Goal: Task Accomplishment & Management: Manage account settings

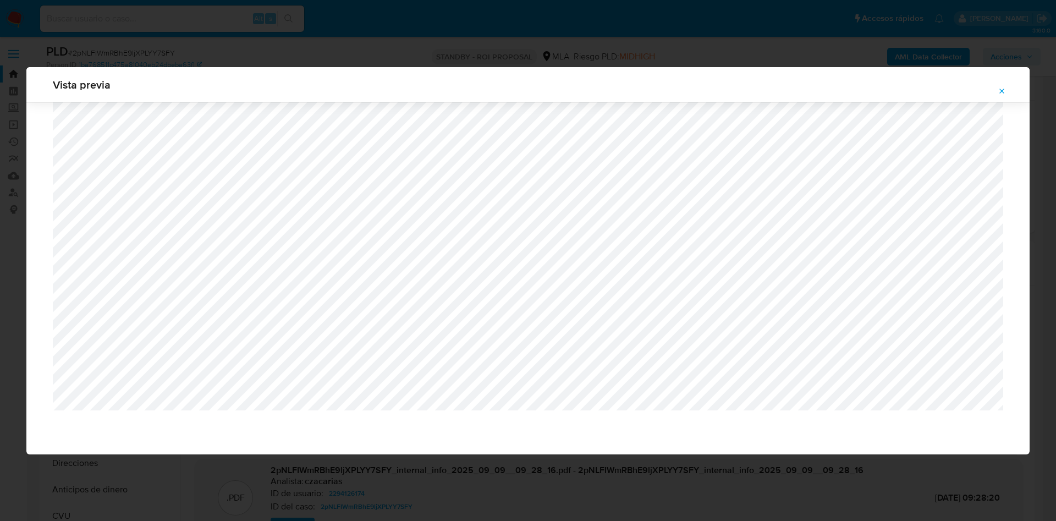
select select "10"
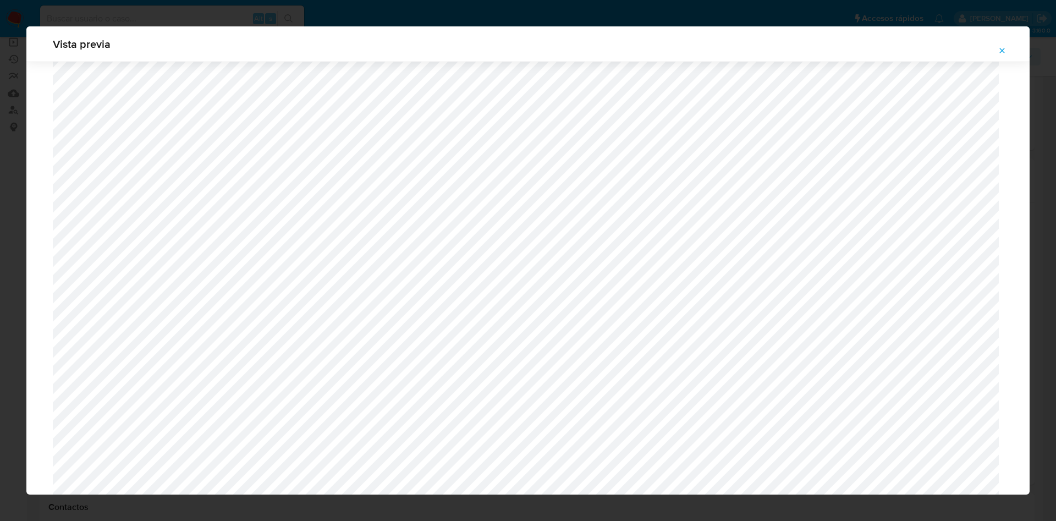
scroll to position [638, 0]
click at [997, 54] on button "Attachment preview" at bounding box center [1002, 51] width 24 height 18
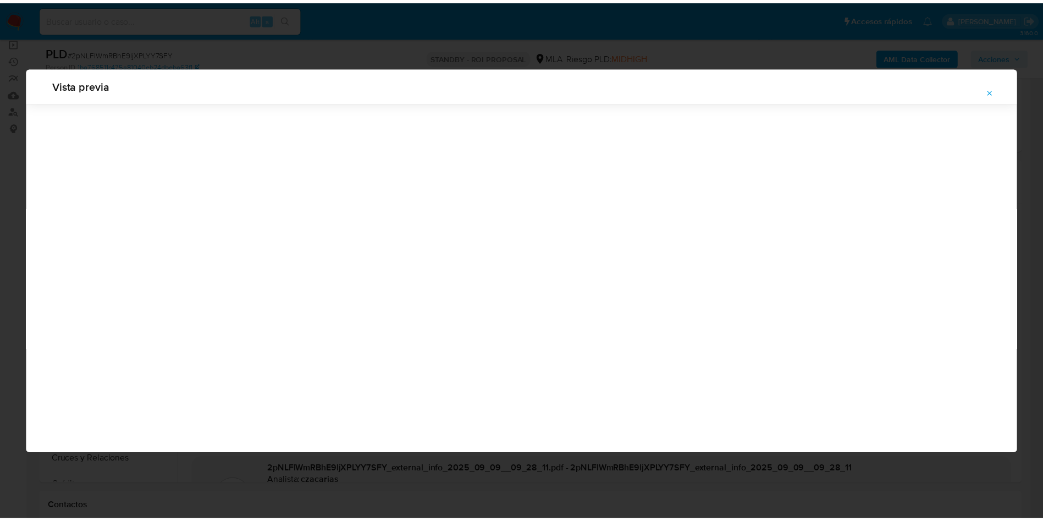
scroll to position [0, 0]
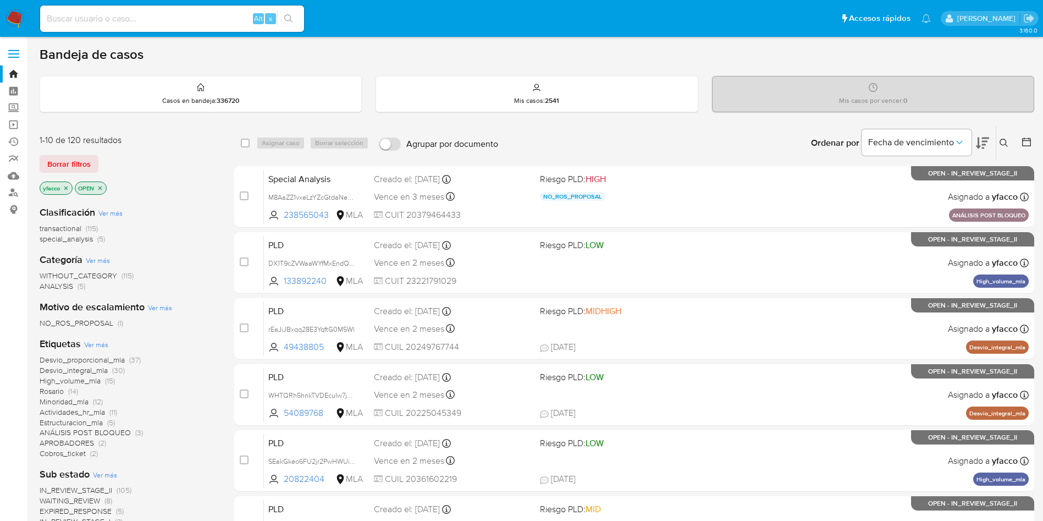
click at [140, 23] on input at bounding box center [172, 19] width 264 height 14
paste input "297886694"
type input "297886694"
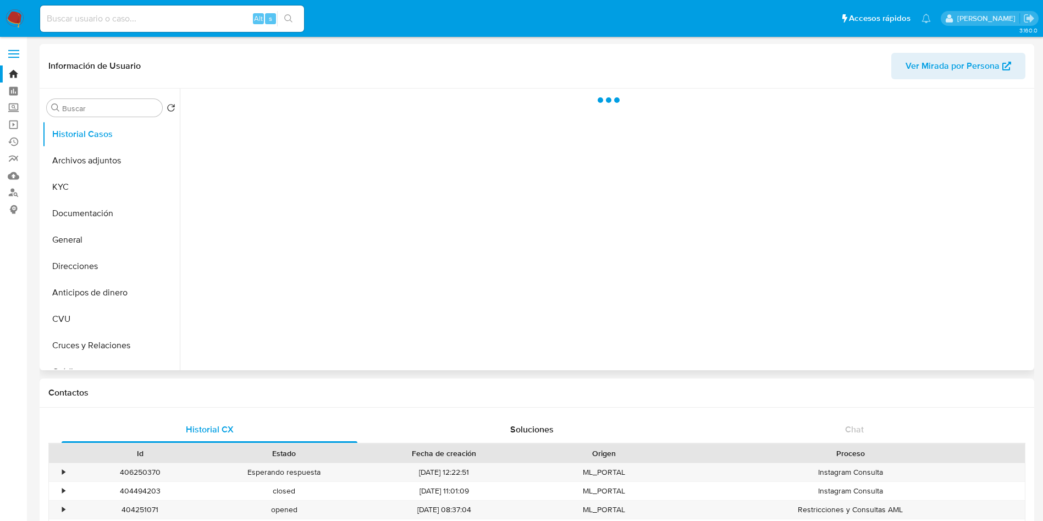
select select "10"
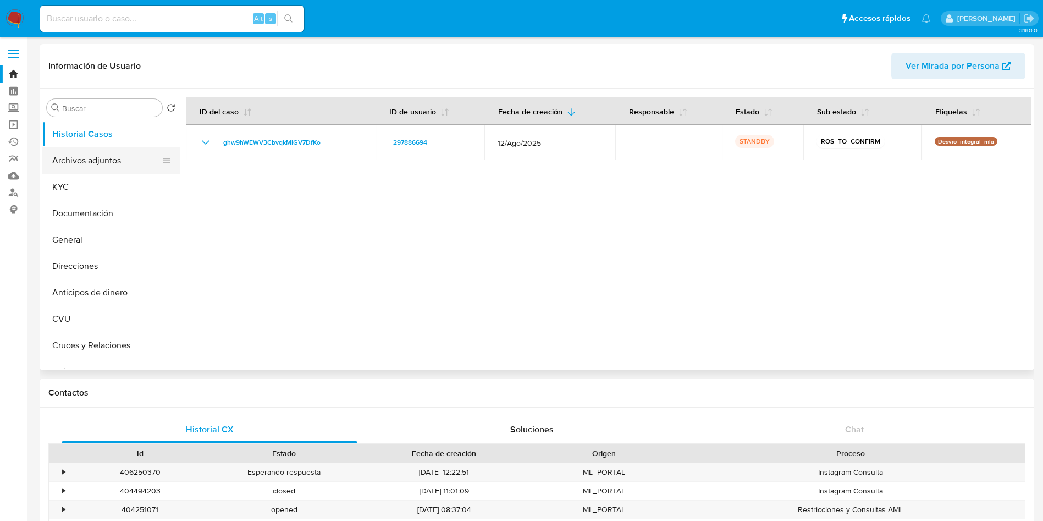
click at [94, 168] on button "Archivos adjuntos" at bounding box center [106, 160] width 129 height 26
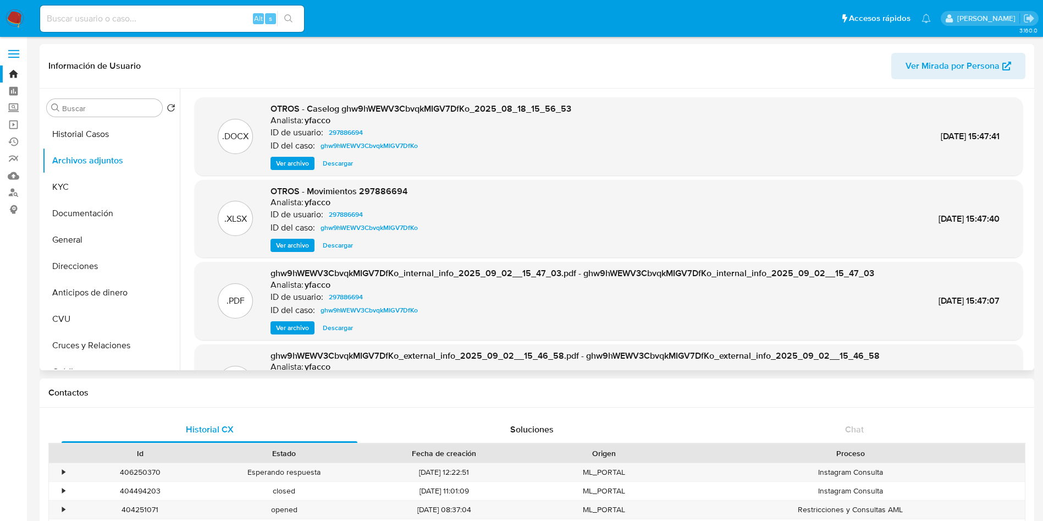
click at [274, 161] on button "Ver archivo" at bounding box center [293, 163] width 44 height 13
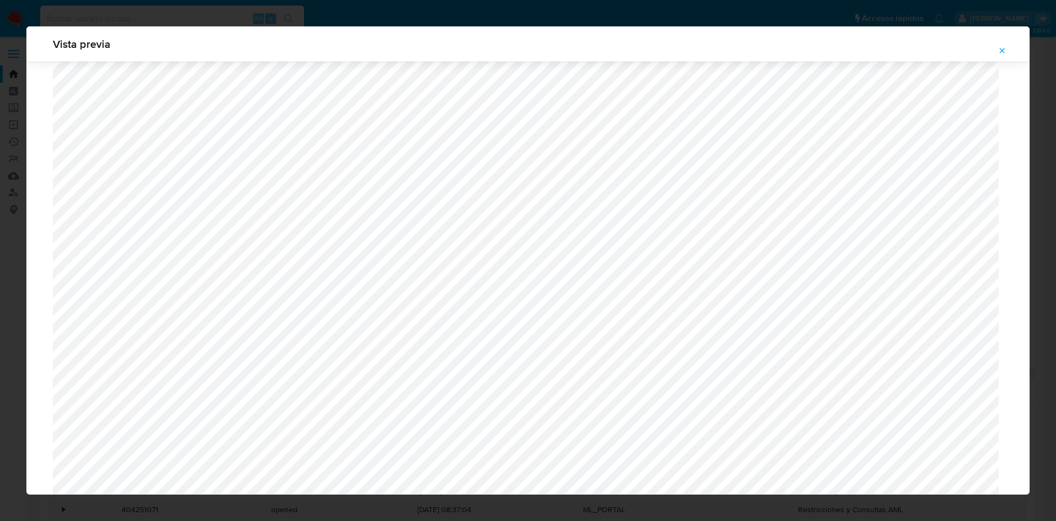
scroll to position [638, 0]
click at [994, 46] on button "Attachment preview" at bounding box center [1002, 51] width 24 height 18
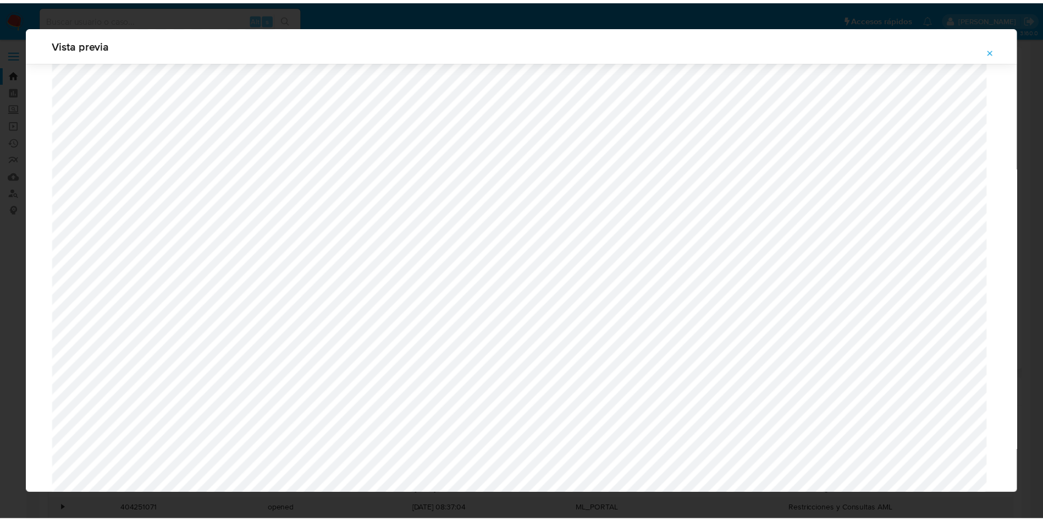
scroll to position [0, 0]
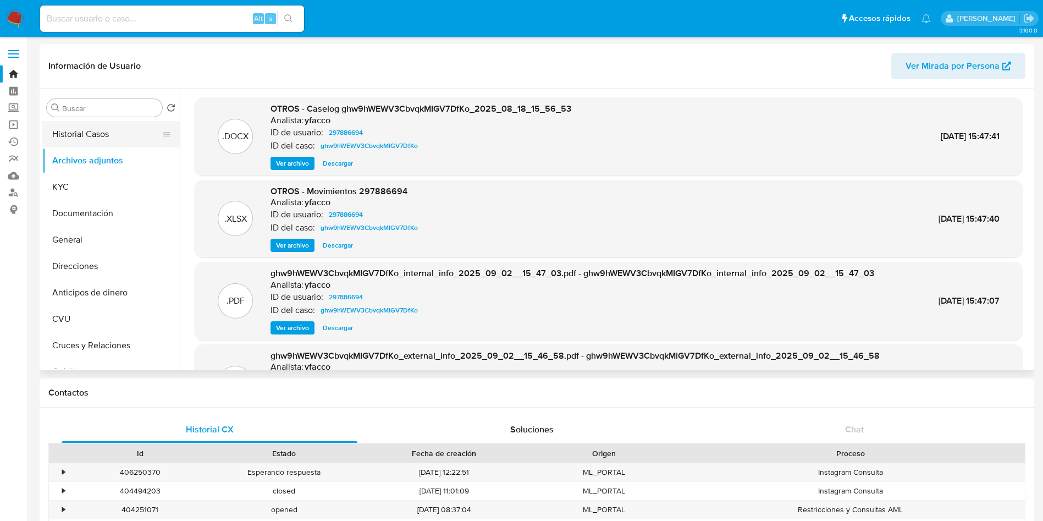
click at [129, 123] on button "Historial Casos" at bounding box center [106, 134] width 129 height 26
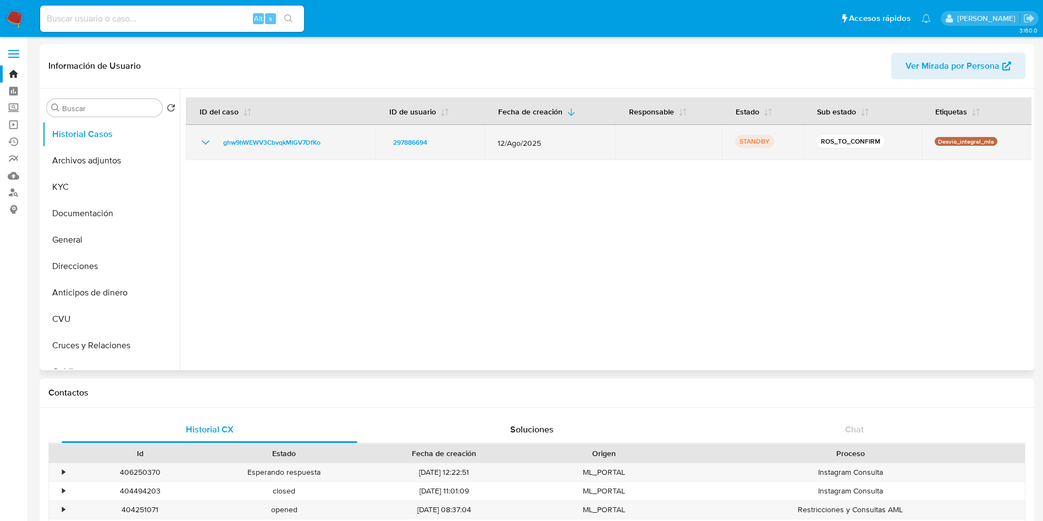
drag, startPoint x: 216, startPoint y: 146, endPoint x: 325, endPoint y: 144, distance: 108.9
click at [325, 144] on div "ghw9hWEWV3CbvqkMIGV7DfKo" at bounding box center [280, 142] width 163 height 13
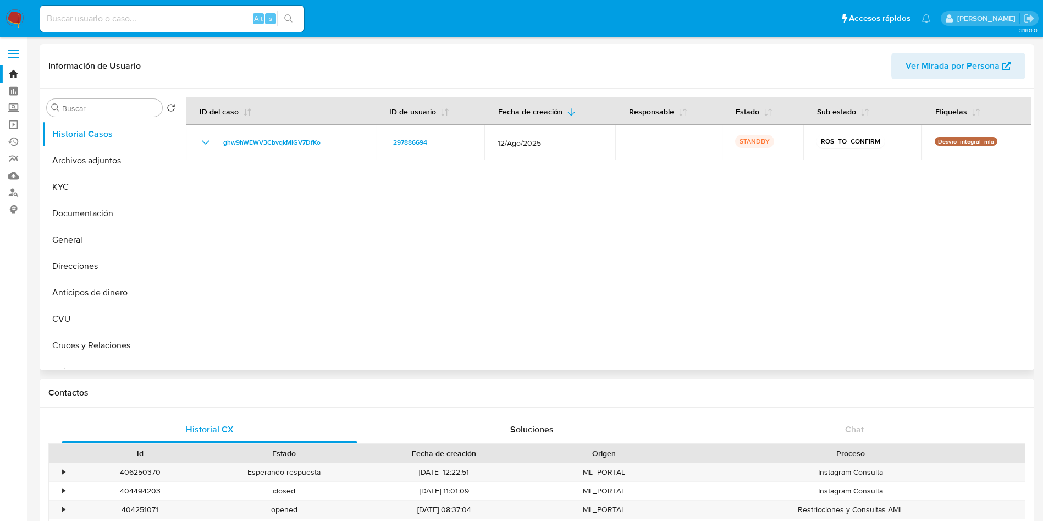
click at [344, 221] on div at bounding box center [606, 230] width 852 height 282
click at [190, 15] on input at bounding box center [172, 19] width 264 height 14
paste input "Ul7wfagvIjrIeST2cEkw4iEU"
type input "Ul7wfagvIjrIeST2cEkw4iEU"
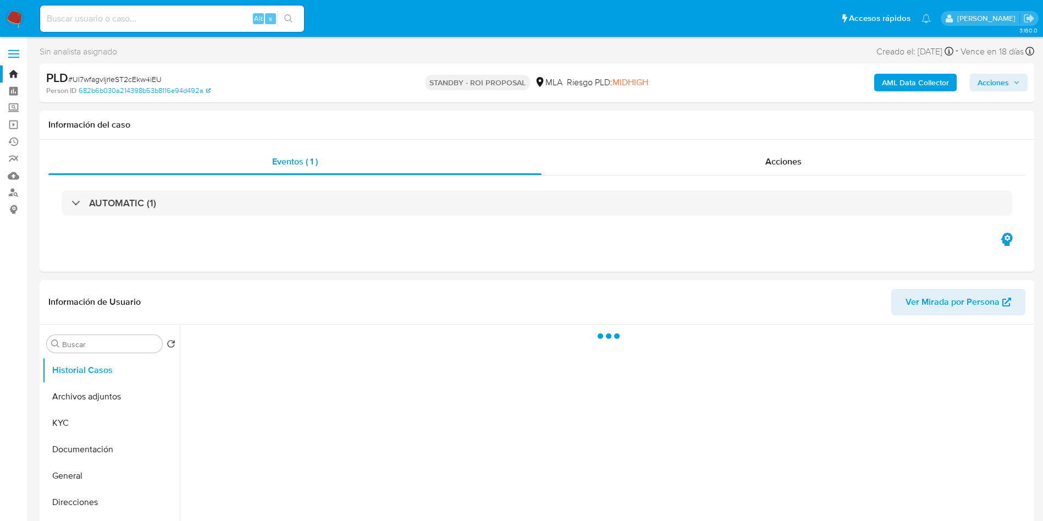
scroll to position [82, 0]
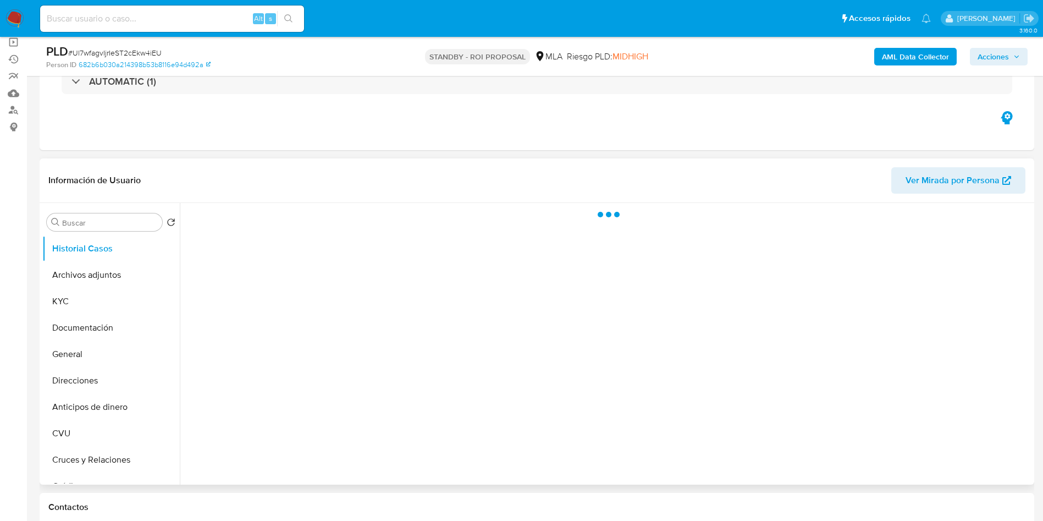
select select "10"
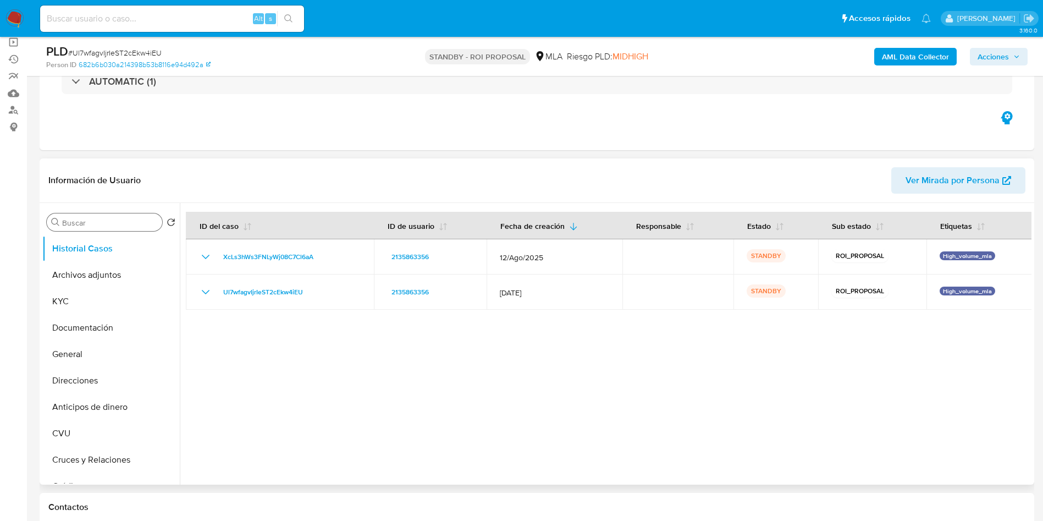
click at [112, 224] on input "Buscar" at bounding box center [110, 223] width 96 height 10
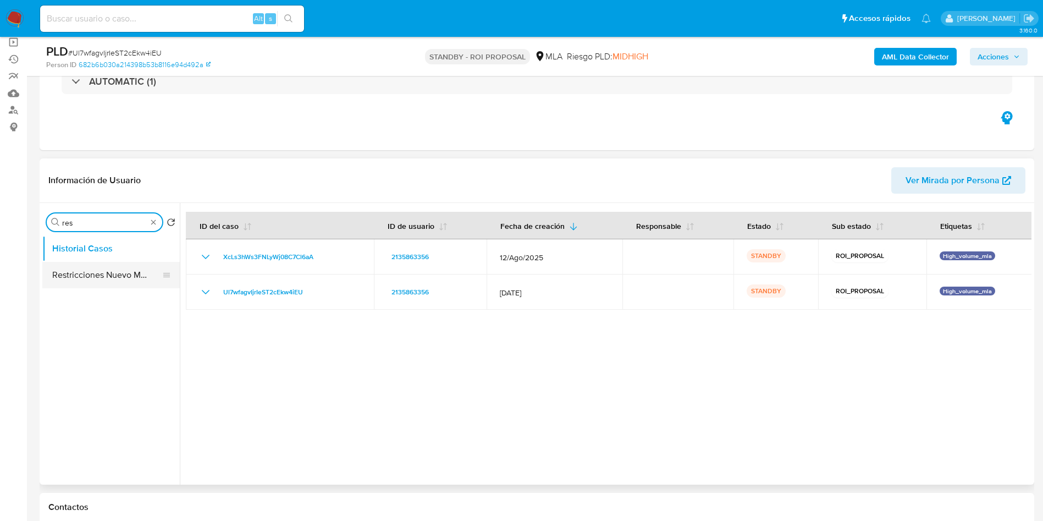
type input "res"
click at [92, 278] on button "Restricciones Nuevo Mundo" at bounding box center [106, 275] width 129 height 26
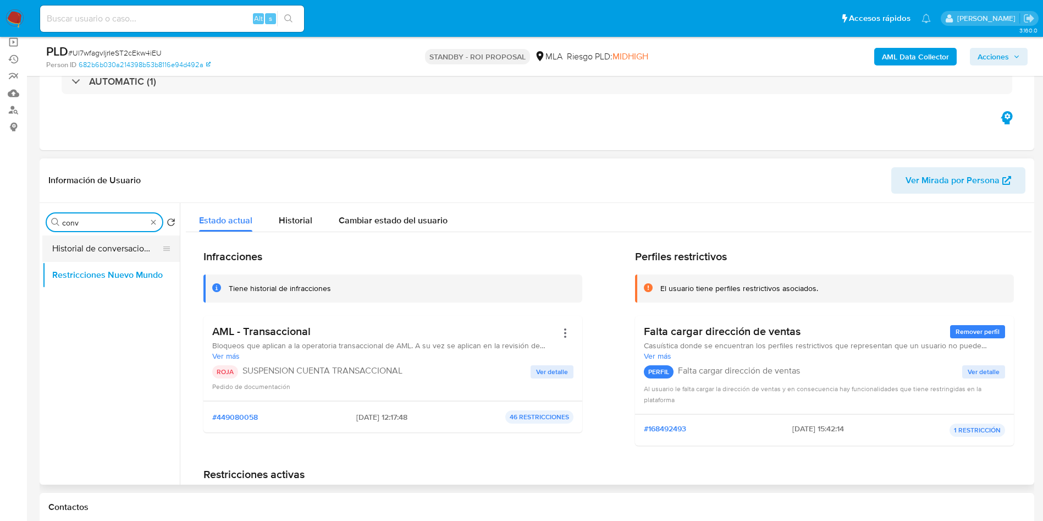
type input "conv"
click at [110, 245] on button "Historial de conversaciones" at bounding box center [106, 248] width 129 height 26
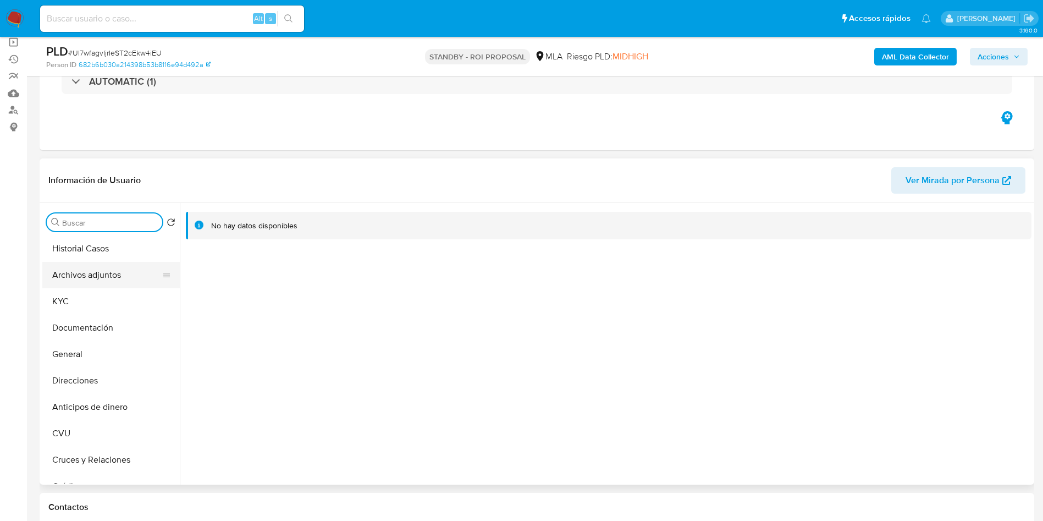
click at [102, 262] on button "Archivos adjuntos" at bounding box center [106, 275] width 129 height 26
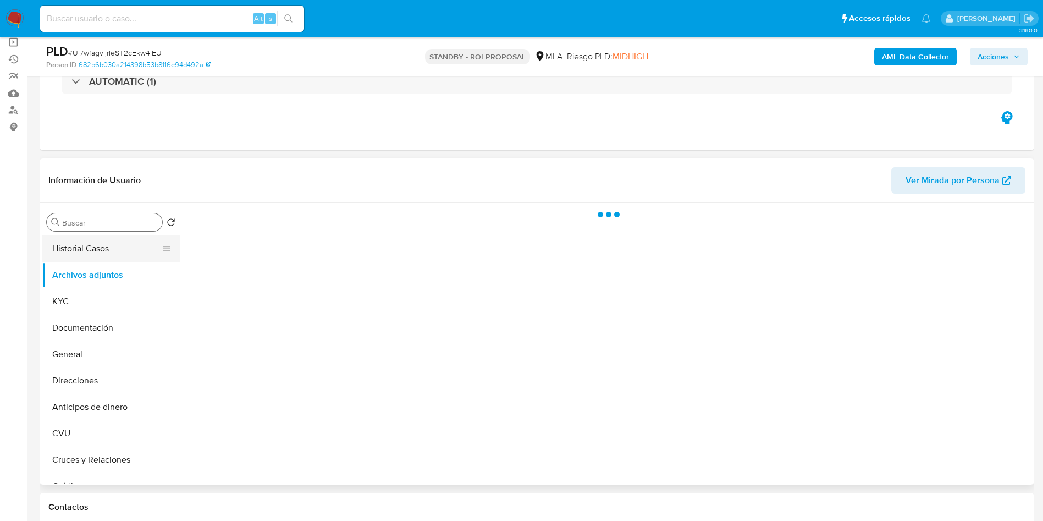
click at [103, 243] on button "Historial Casos" at bounding box center [106, 248] width 129 height 26
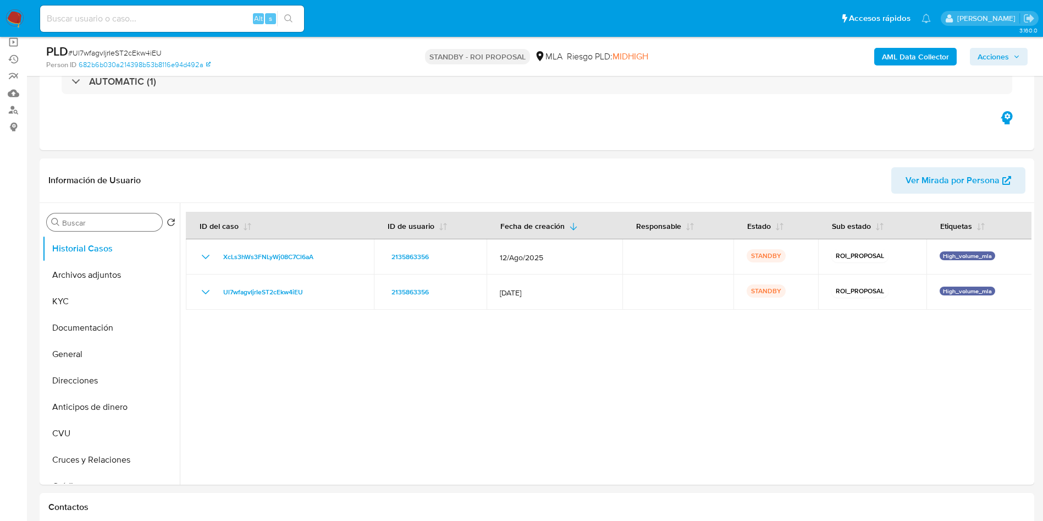
click at [103, 216] on div "Buscar" at bounding box center [104, 222] width 115 height 18
click at [103, 230] on div "Buscar" at bounding box center [104, 222] width 115 height 18
click at [102, 226] on input "Buscar" at bounding box center [110, 223] width 96 height 10
type input "o"
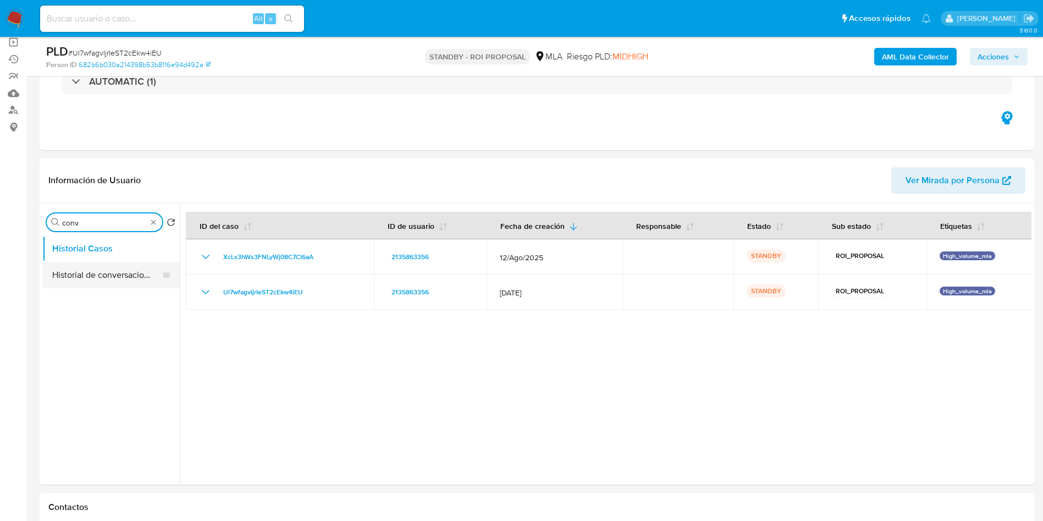
type input "conv"
click at [95, 271] on button "Historial de conversaciones" at bounding box center [106, 275] width 129 height 26
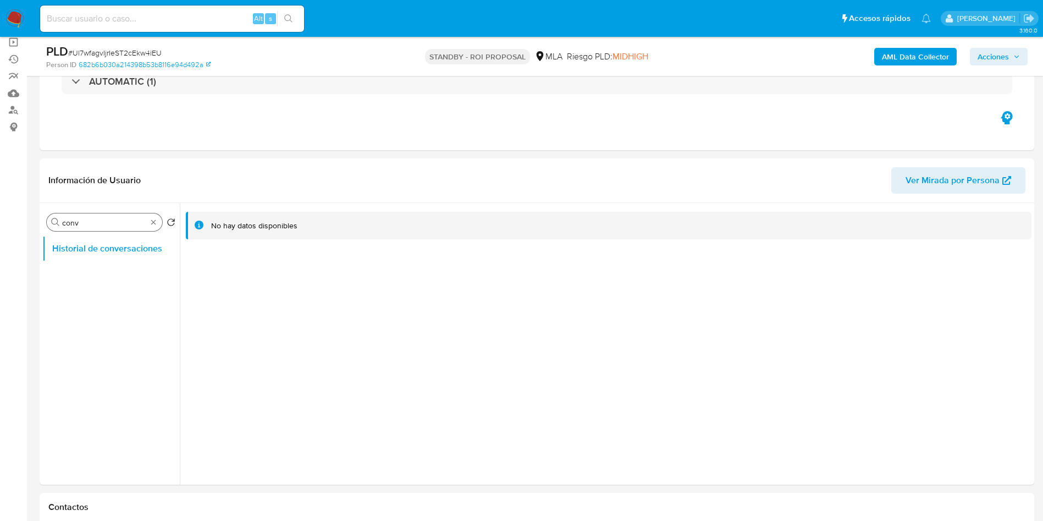
click at [160, 223] on div "Buscar conv" at bounding box center [104, 222] width 115 height 18
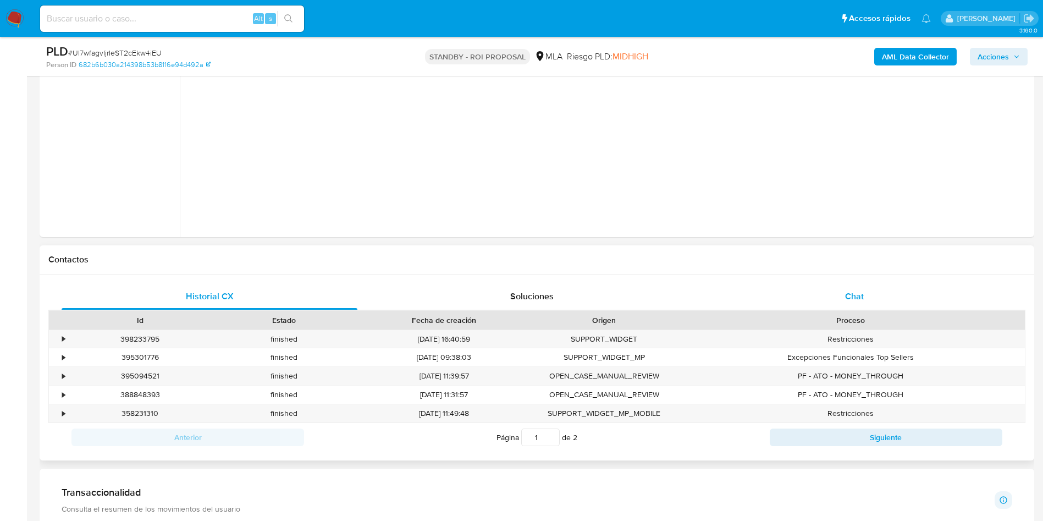
click at [829, 300] on div "Chat" at bounding box center [855, 296] width 296 height 26
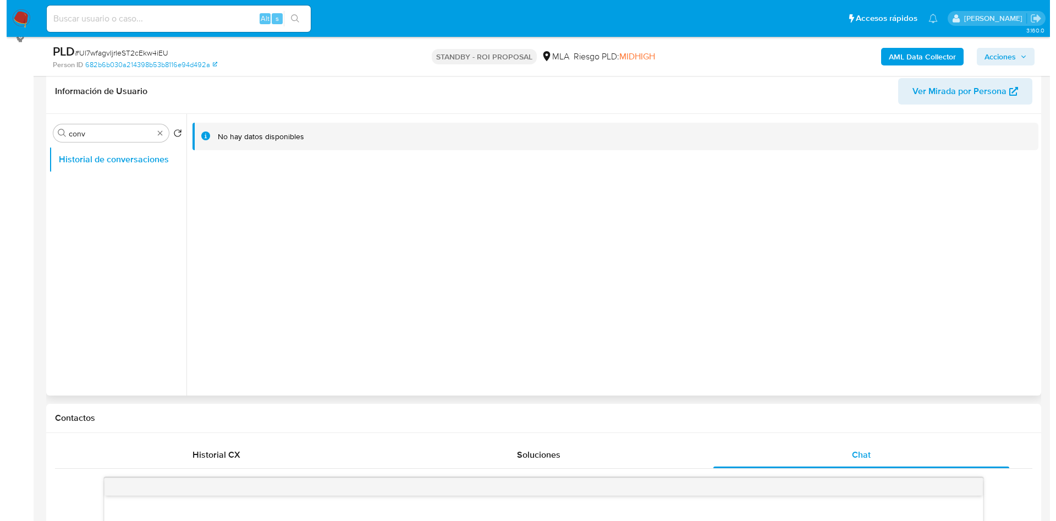
scroll to position [165, 0]
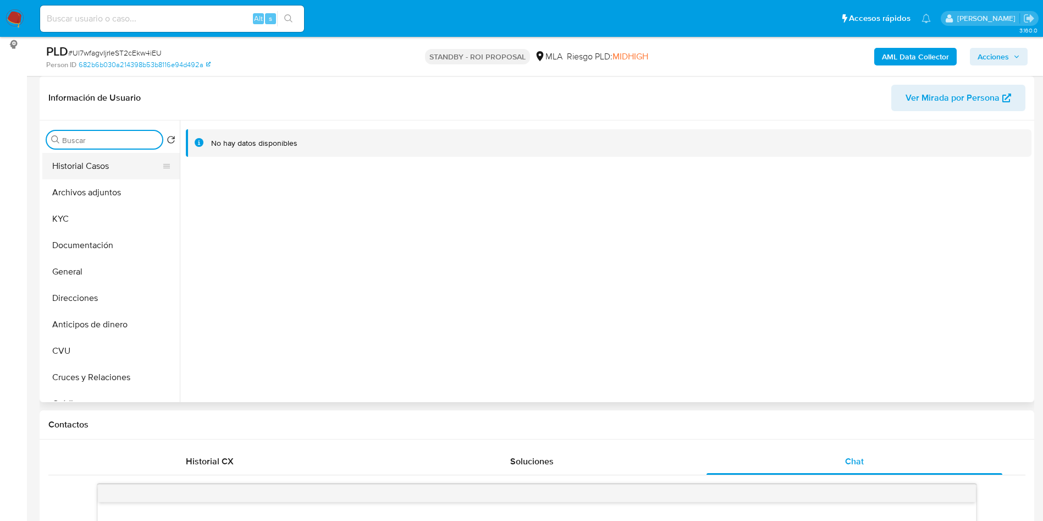
click at [122, 169] on button "Historial Casos" at bounding box center [106, 166] width 129 height 26
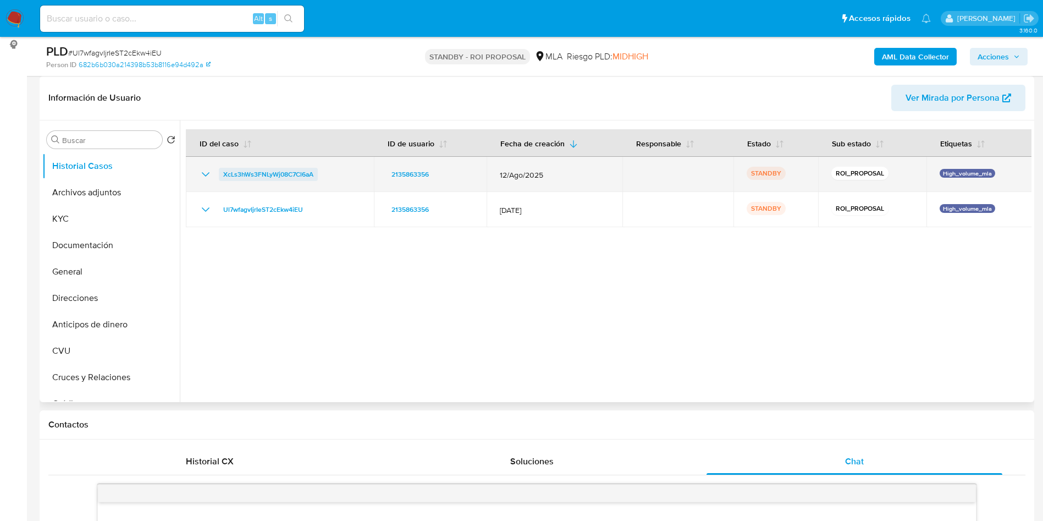
click at [246, 174] on span "XcLs3hWs3FNLyWj08C7Cl6aA" at bounding box center [268, 174] width 90 height 13
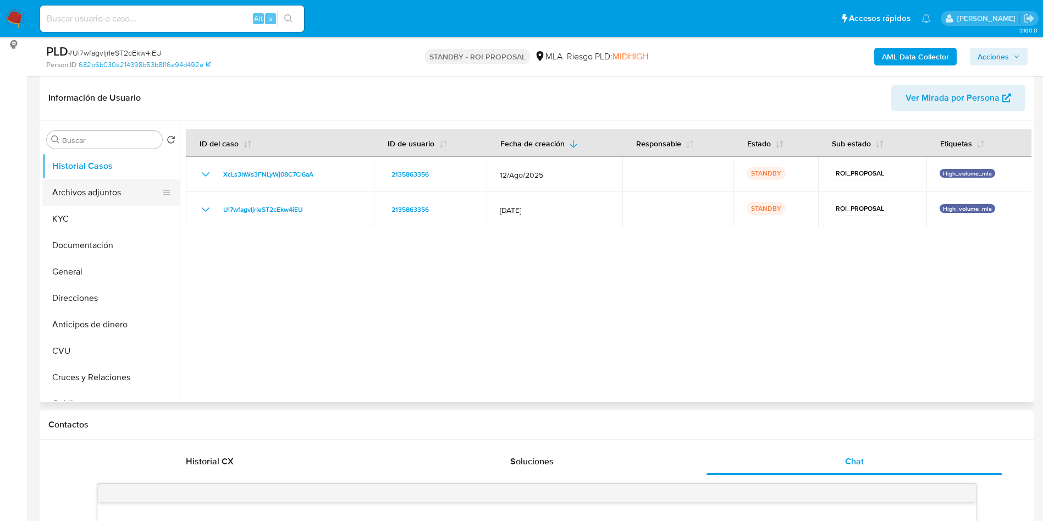
click at [72, 199] on button "Archivos adjuntos" at bounding box center [106, 192] width 129 height 26
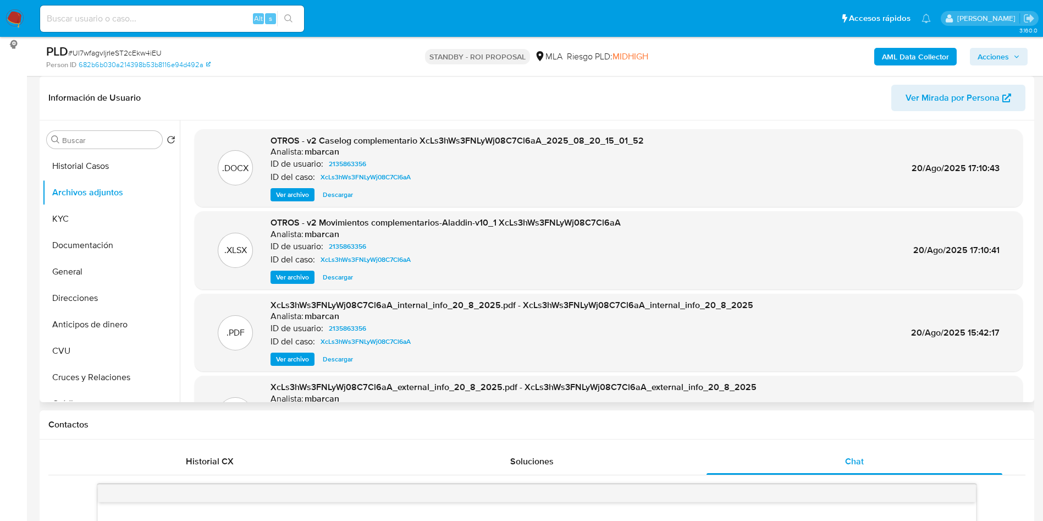
click at [281, 192] on span "Ver archivo" at bounding box center [292, 194] width 33 height 11
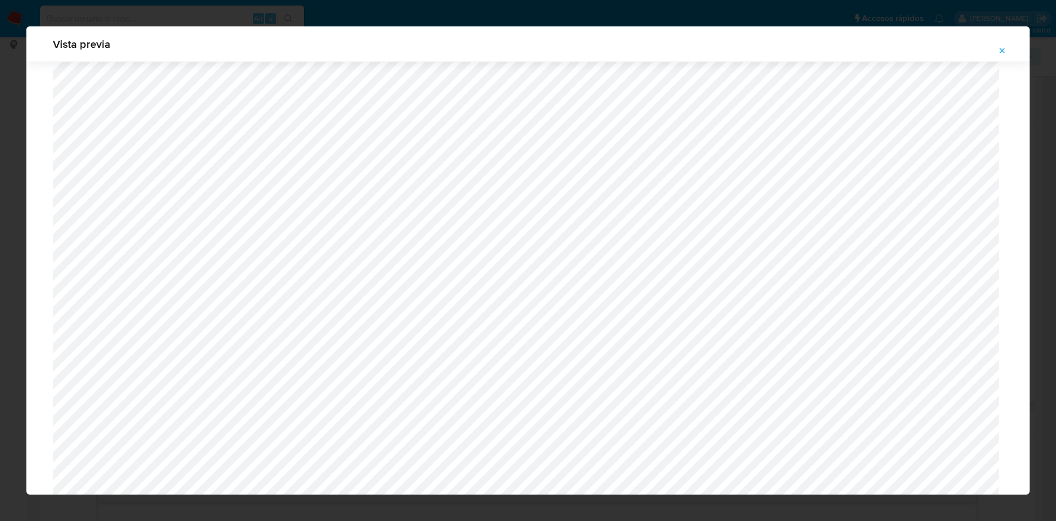
scroll to position [638, 0]
click at [1001, 52] on icon "Attachment preview" at bounding box center [1002, 50] width 5 height 5
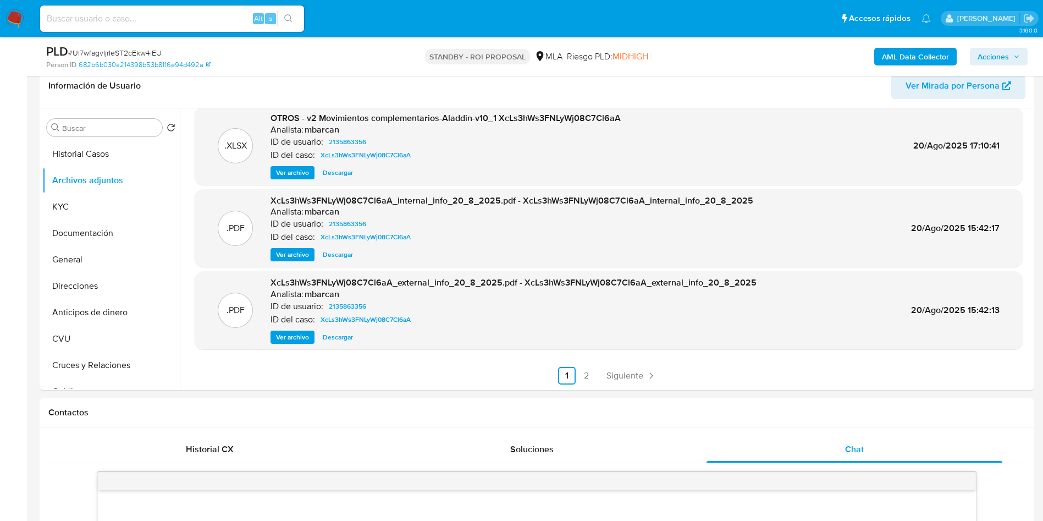
scroll to position [95, 0]
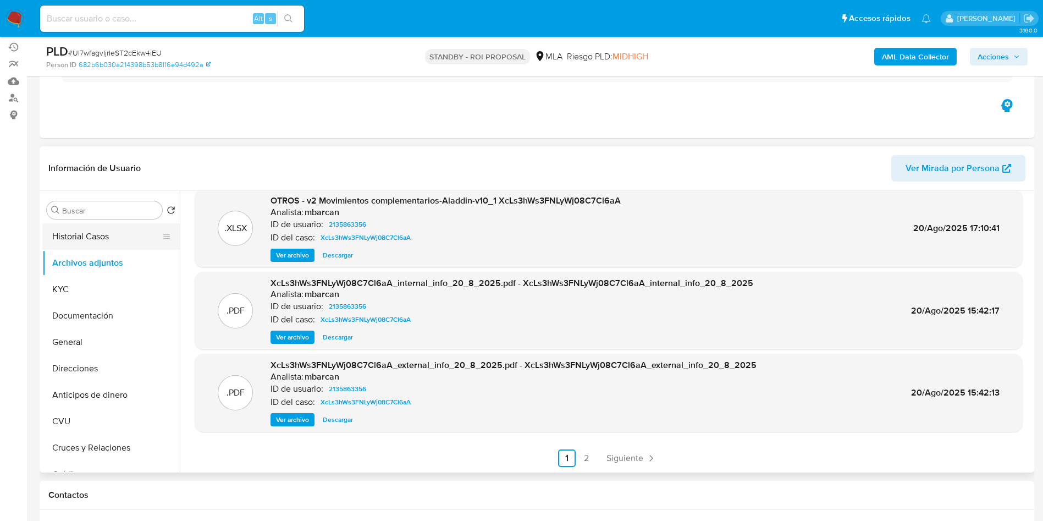
click at [90, 233] on button "Historial Casos" at bounding box center [106, 236] width 129 height 26
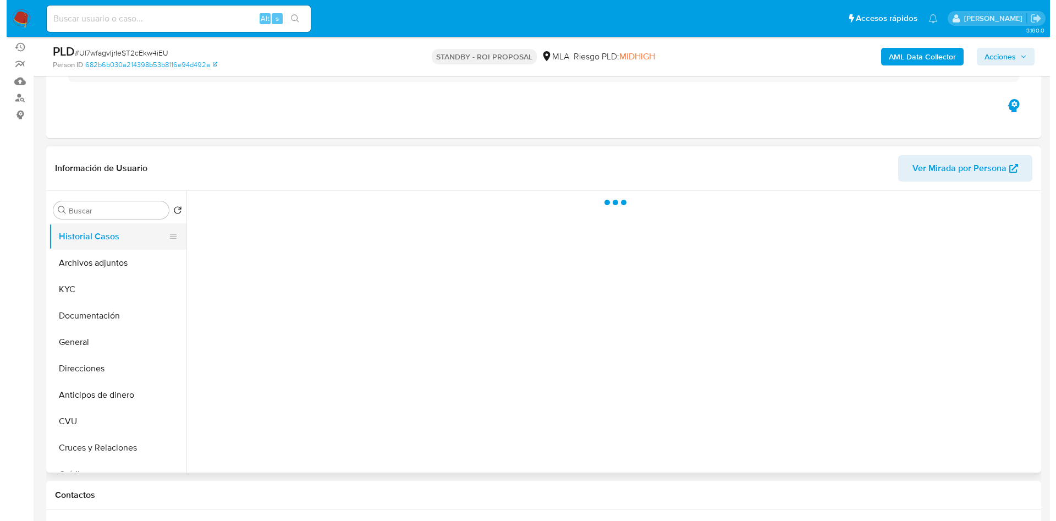
scroll to position [0, 0]
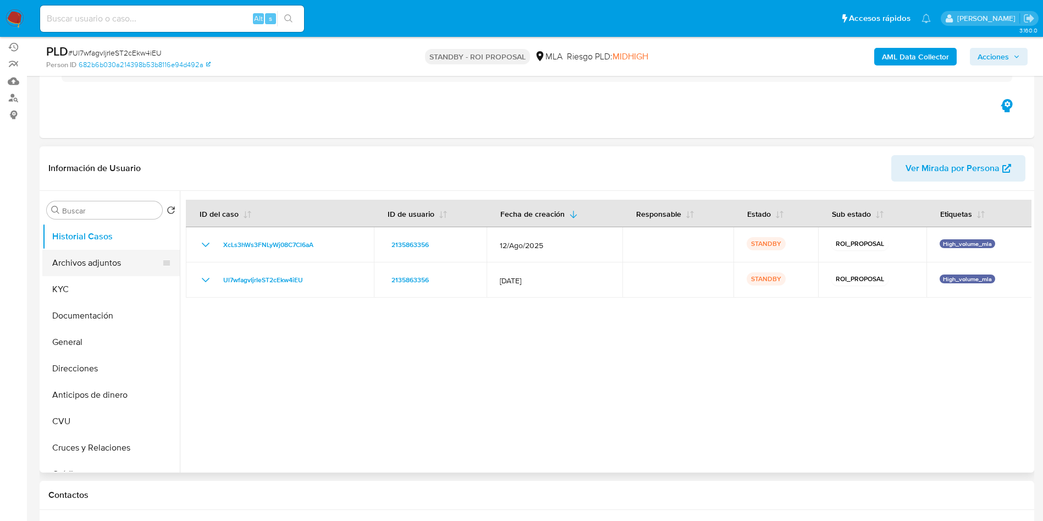
click at [102, 265] on button "Archivos adjuntos" at bounding box center [106, 263] width 129 height 26
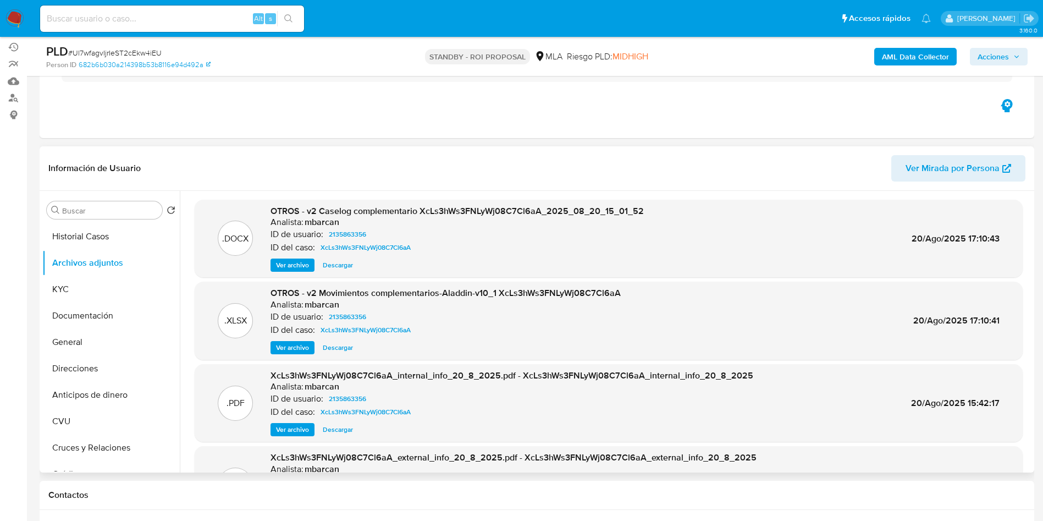
click at [288, 261] on span "Ver archivo" at bounding box center [292, 265] width 33 height 11
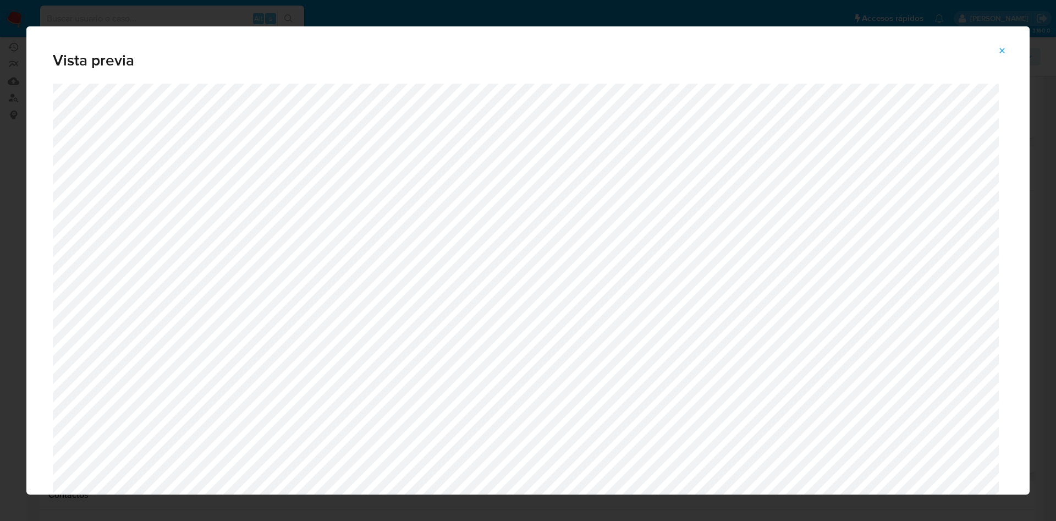
click at [999, 48] on icon "Attachment preview" at bounding box center [1001, 50] width 9 height 9
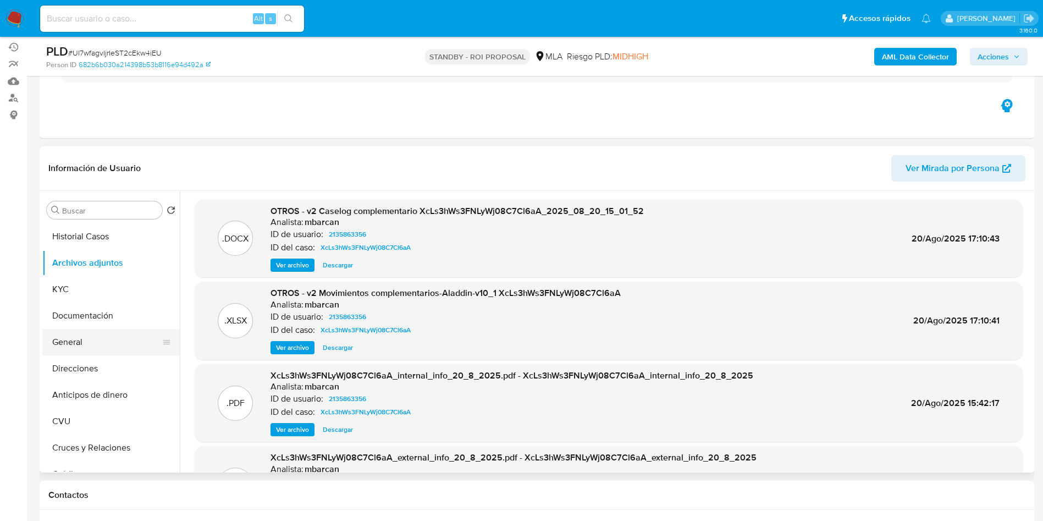
click at [126, 339] on button "General" at bounding box center [106, 342] width 129 height 26
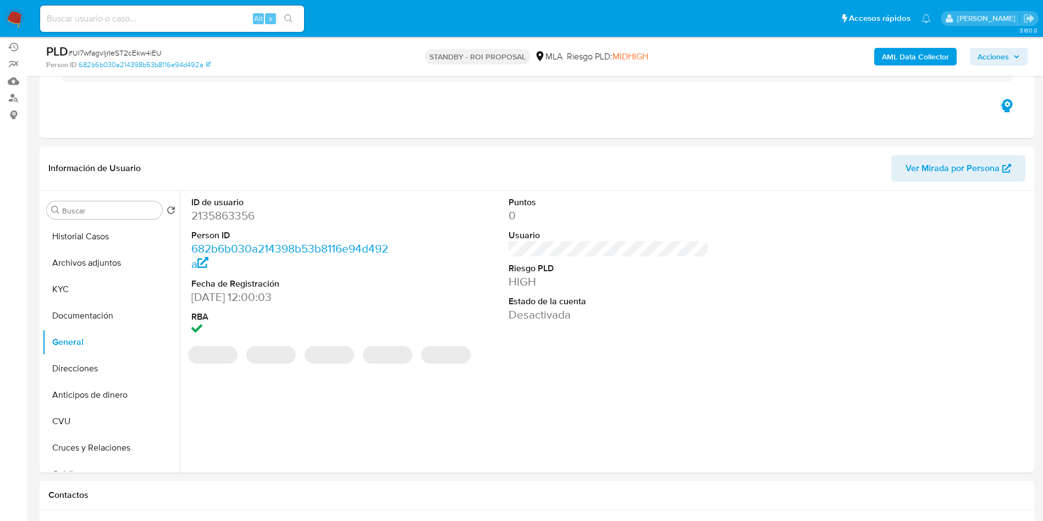
click at [239, 216] on dd "2135863356" at bounding box center [291, 215] width 201 height 15
copy dd "2135863356"
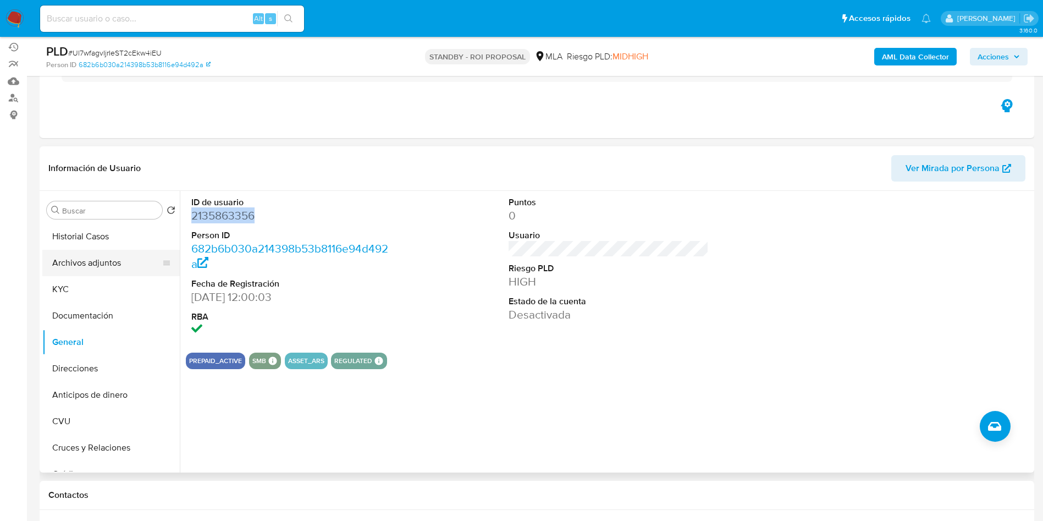
click at [138, 263] on button "Archivos adjuntos" at bounding box center [106, 263] width 129 height 26
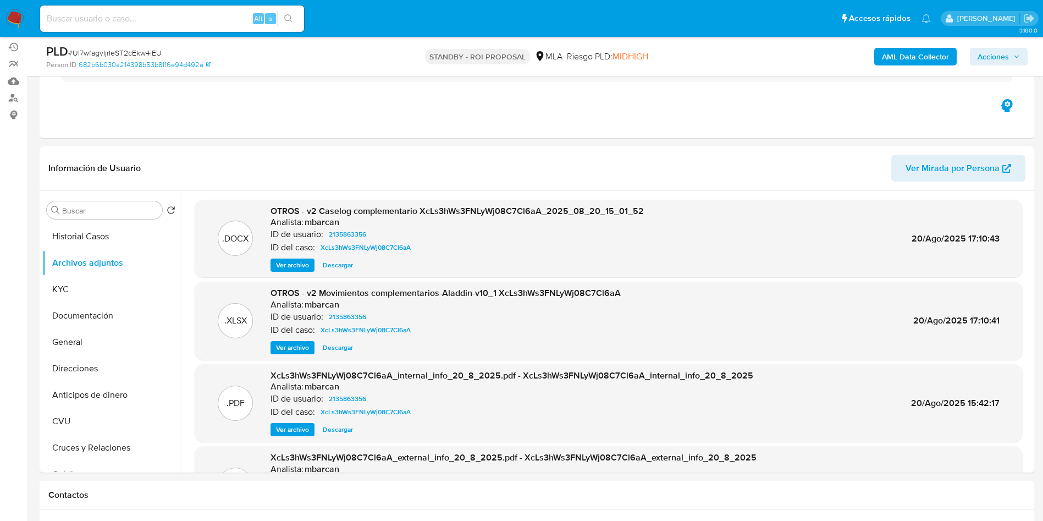
click at [120, 15] on input at bounding box center [172, 19] width 264 height 14
paste input "297886694"
type input "297886694"
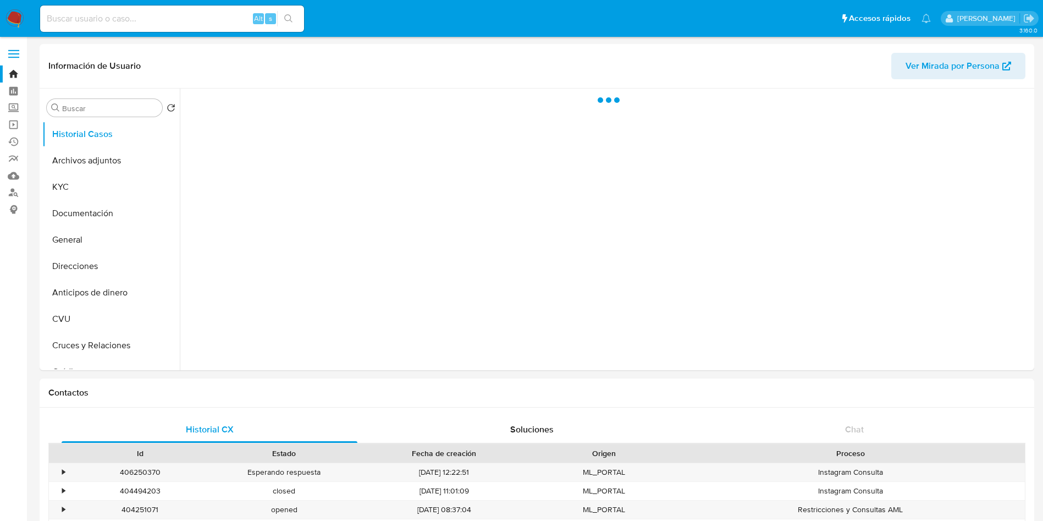
select select "10"
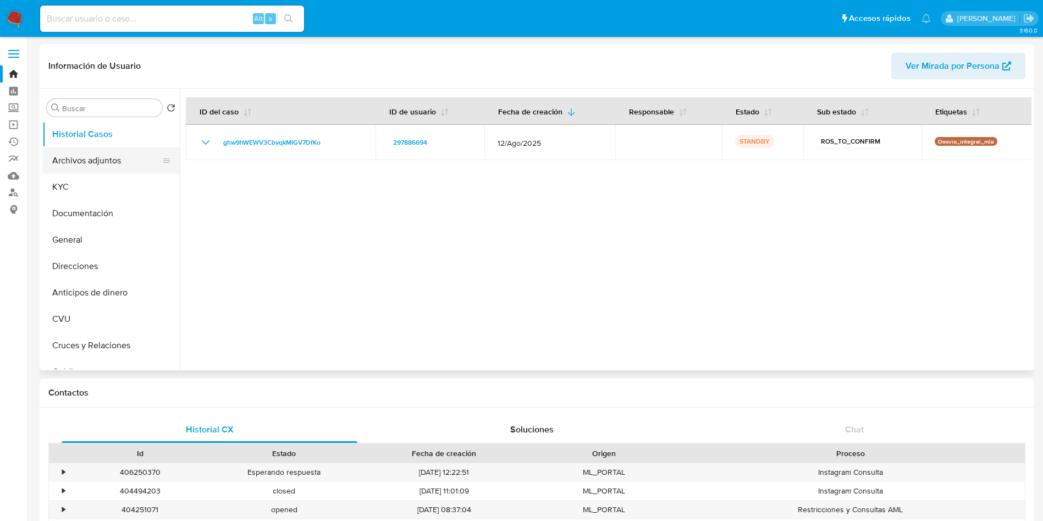
click at [115, 156] on button "Archivos adjuntos" at bounding box center [106, 160] width 129 height 26
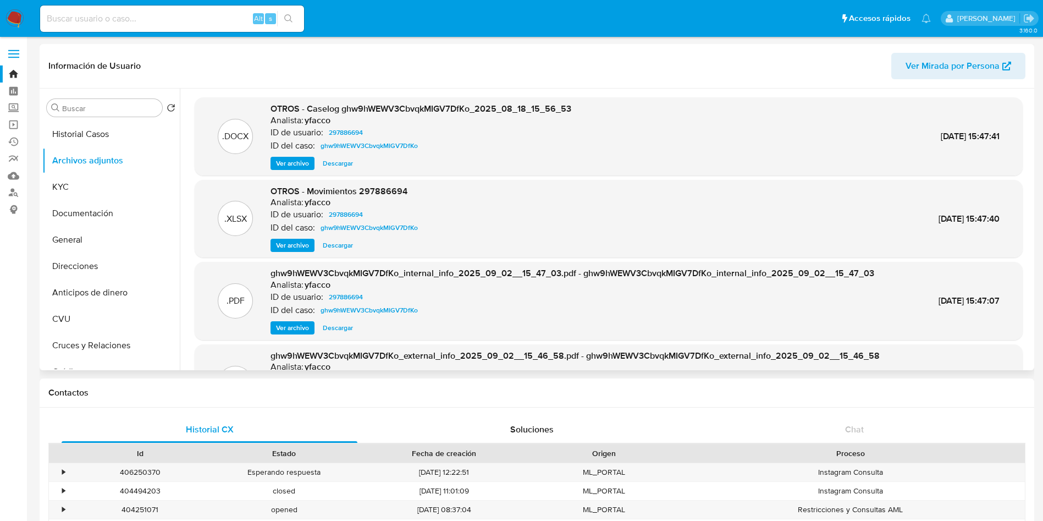
click at [303, 166] on span "Ver archivo" at bounding box center [292, 163] width 33 height 11
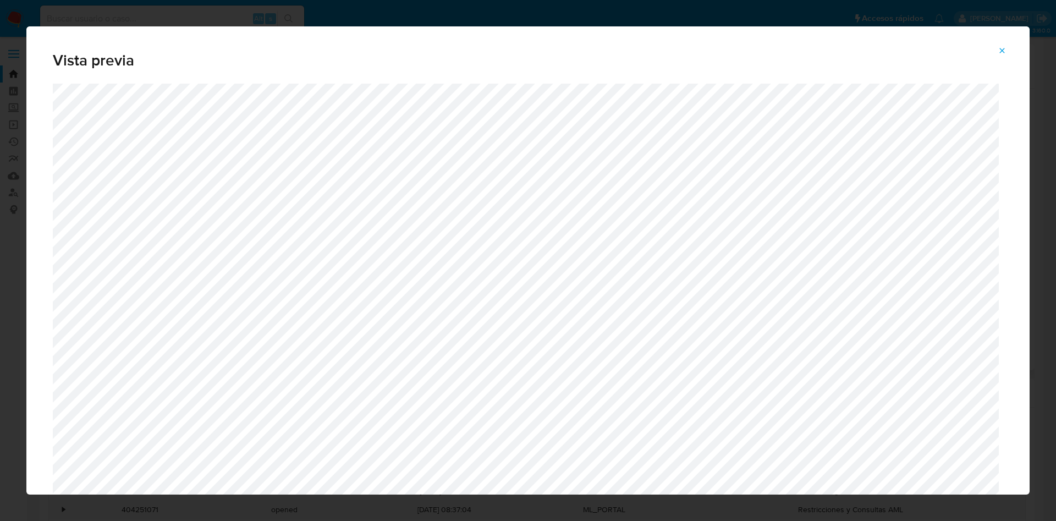
click at [997, 49] on button "Attachment preview" at bounding box center [1002, 51] width 24 height 18
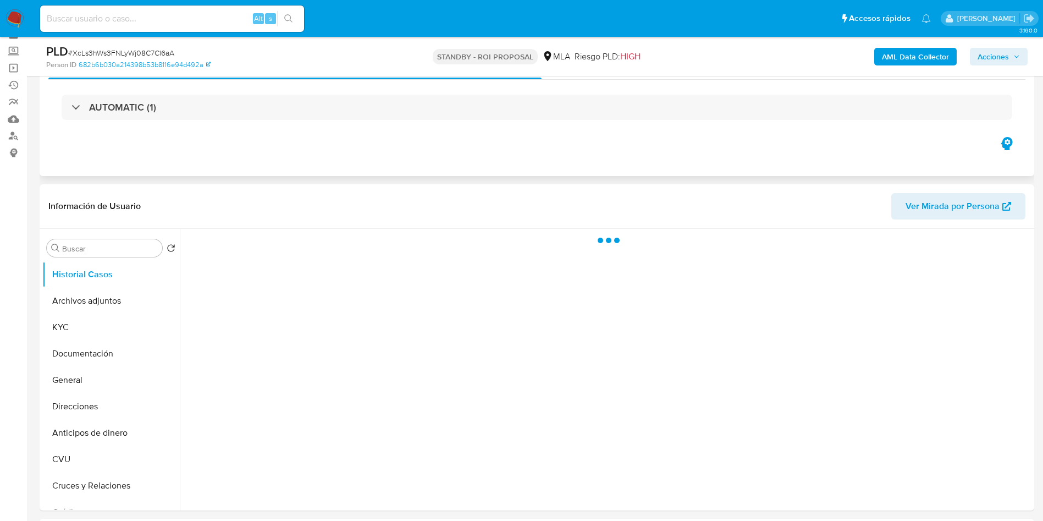
scroll to position [82, 0]
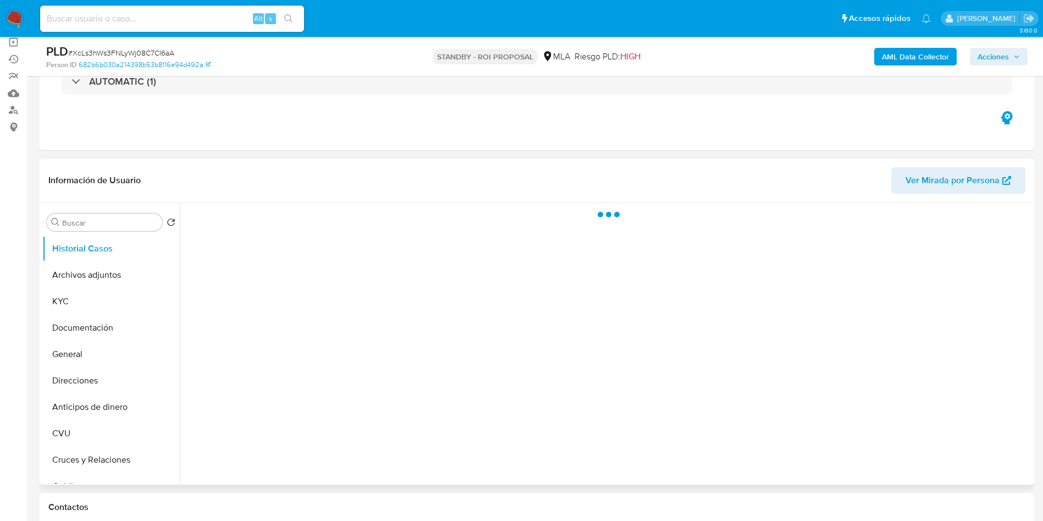
select select "10"
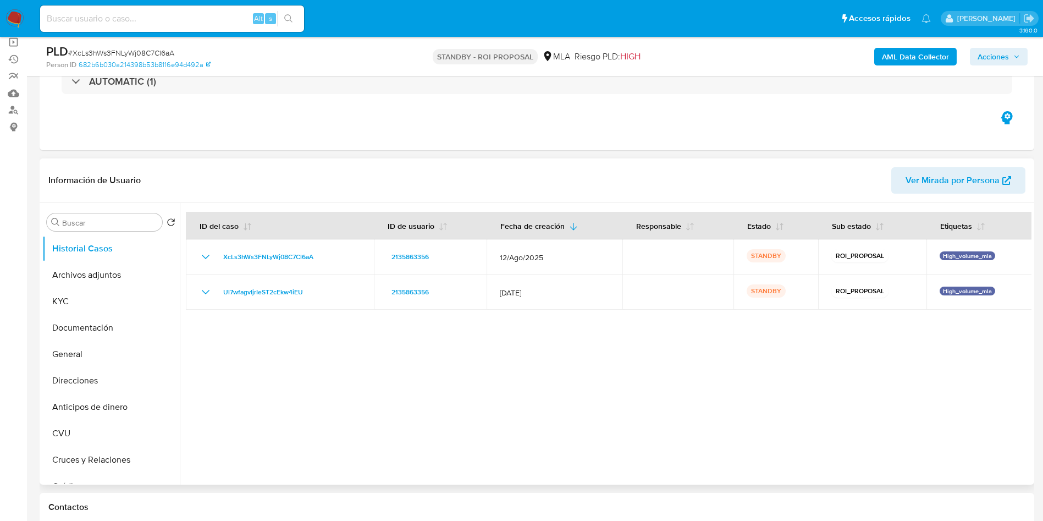
scroll to position [247, 0]
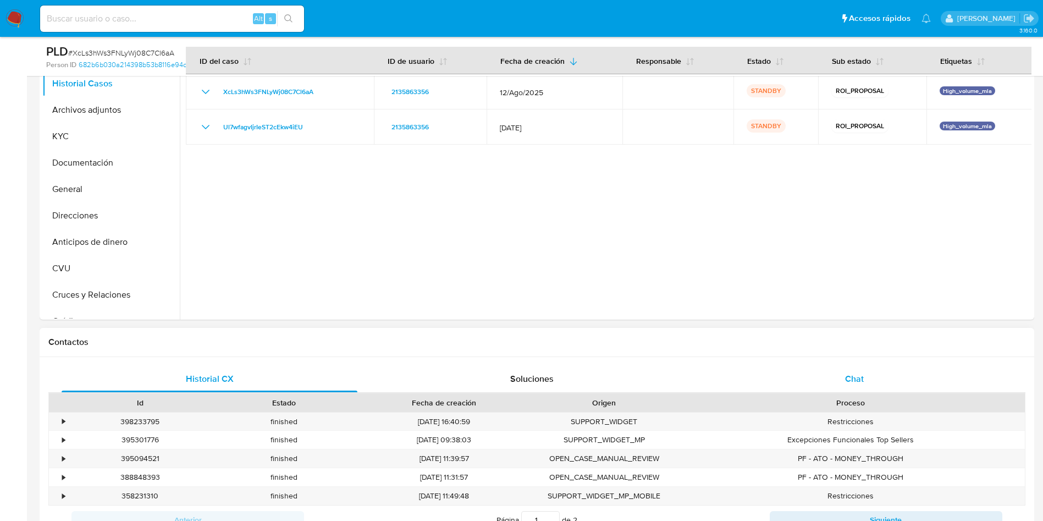
click at [850, 371] on div "Chat" at bounding box center [855, 379] width 296 height 26
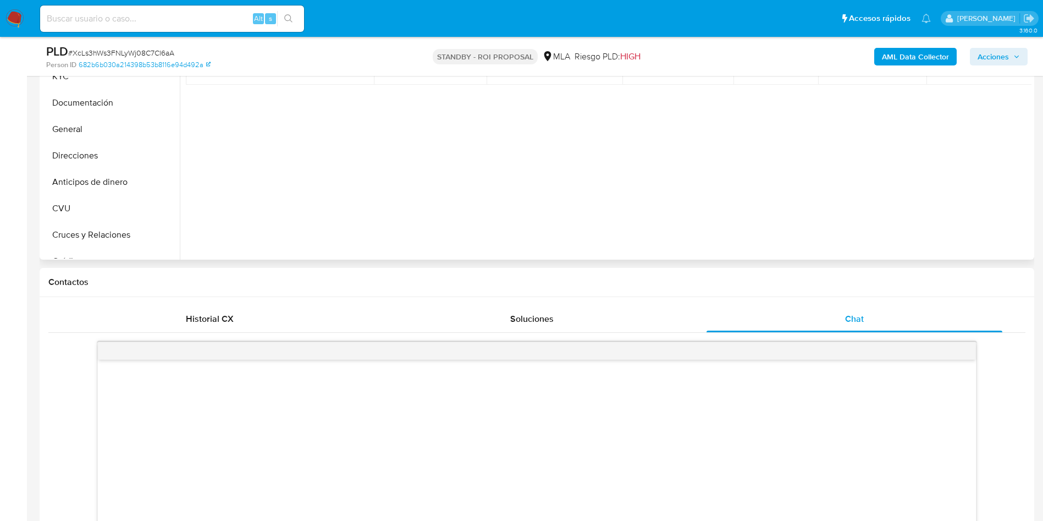
scroll to position [82, 0]
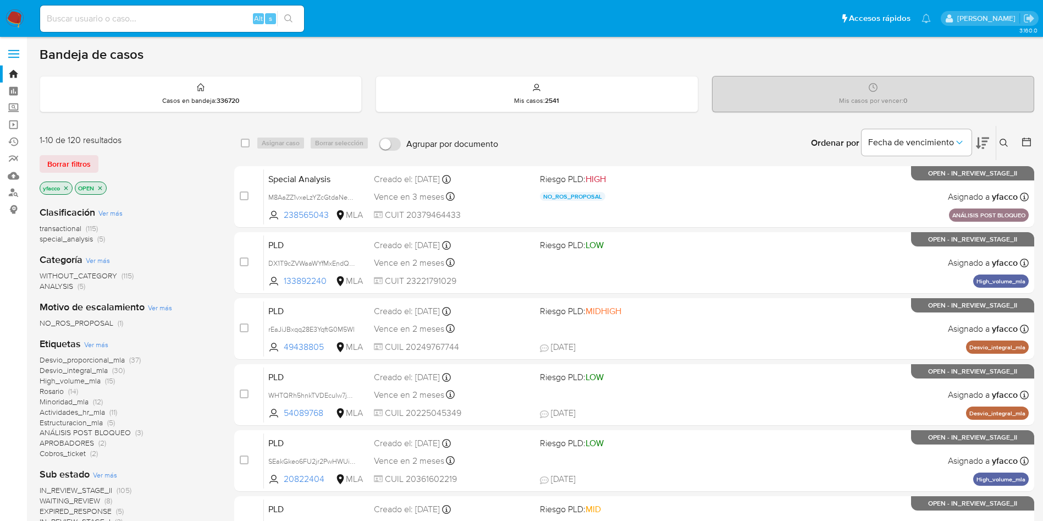
click at [223, 14] on input at bounding box center [172, 19] width 264 height 14
paste input "rNTOmmmkb9AbW0Pef1EvNM9t"
type input "rNTOmmmkb9AbW0Pef1EvNM9t"
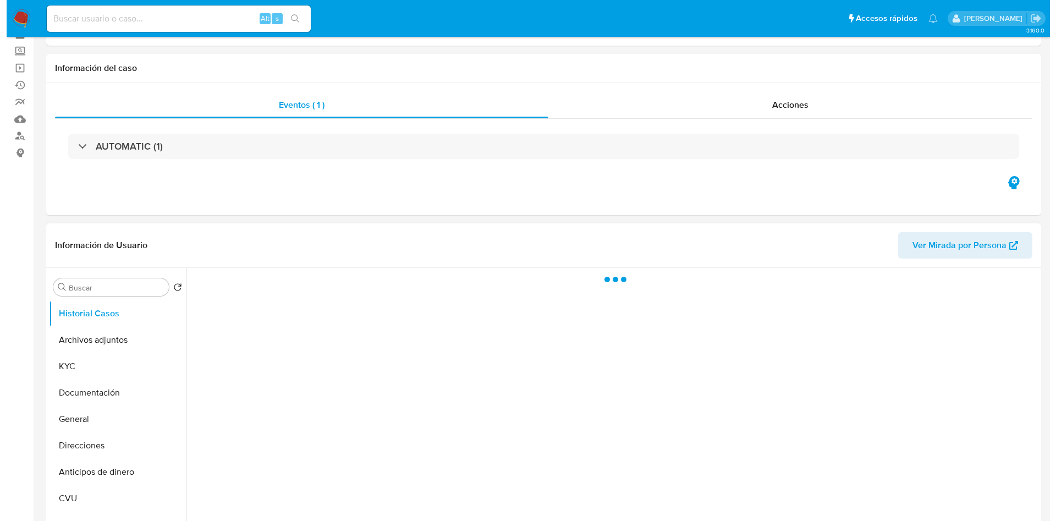
scroll to position [82, 0]
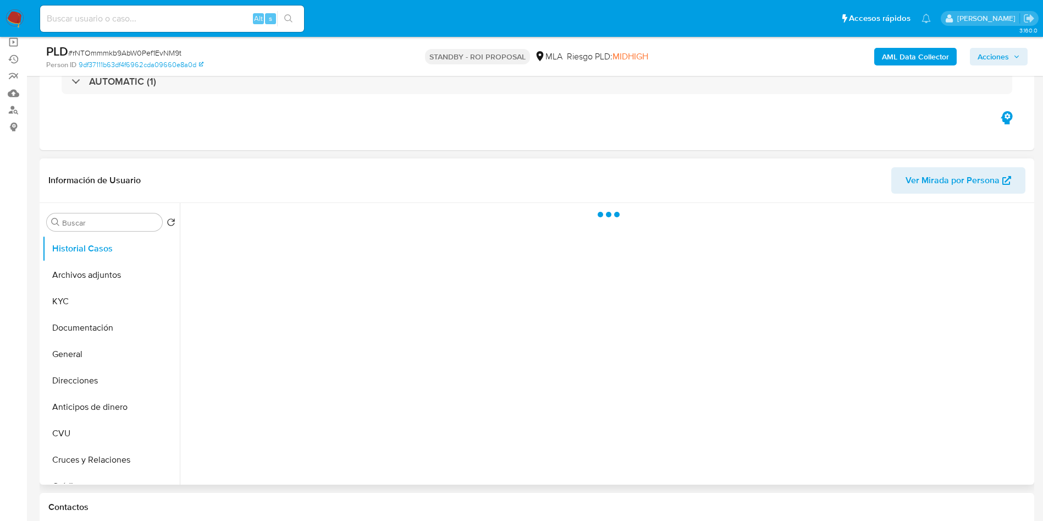
select select "10"
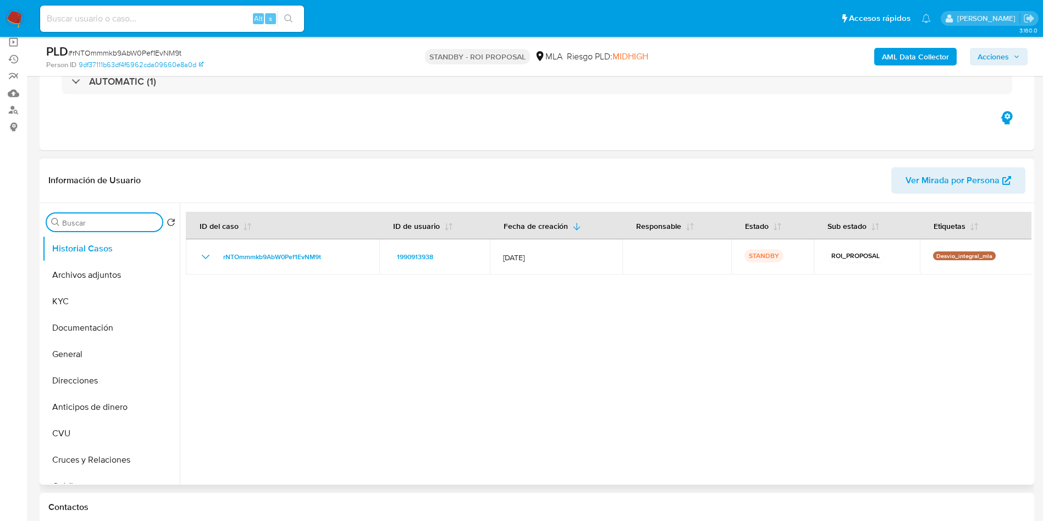
click at [111, 219] on input "Buscar" at bounding box center [110, 223] width 96 height 10
type input "res"
click at [113, 278] on button "Restricciones Nuevo Mundo" at bounding box center [106, 275] width 129 height 26
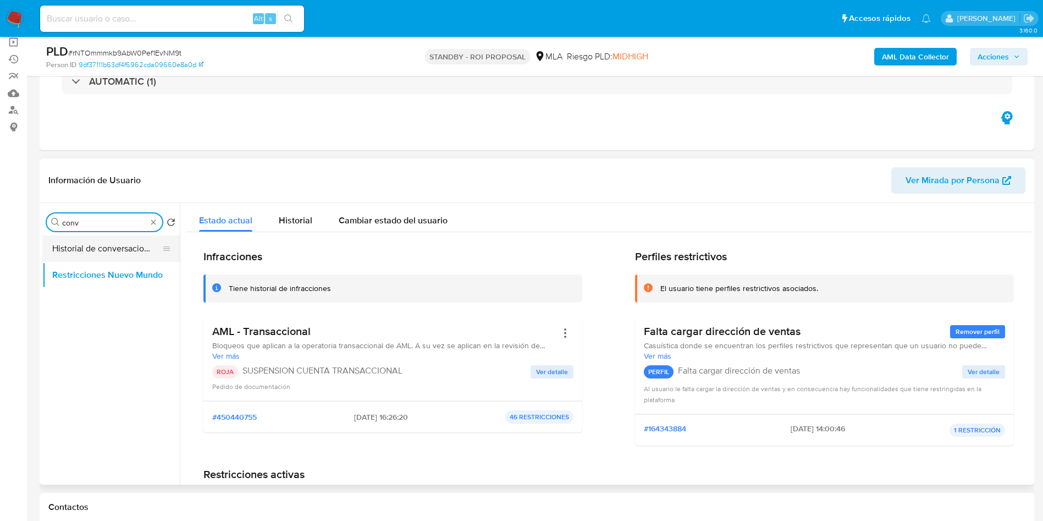
type input "conv"
click at [118, 253] on button "Historial de conversaciones" at bounding box center [106, 248] width 129 height 26
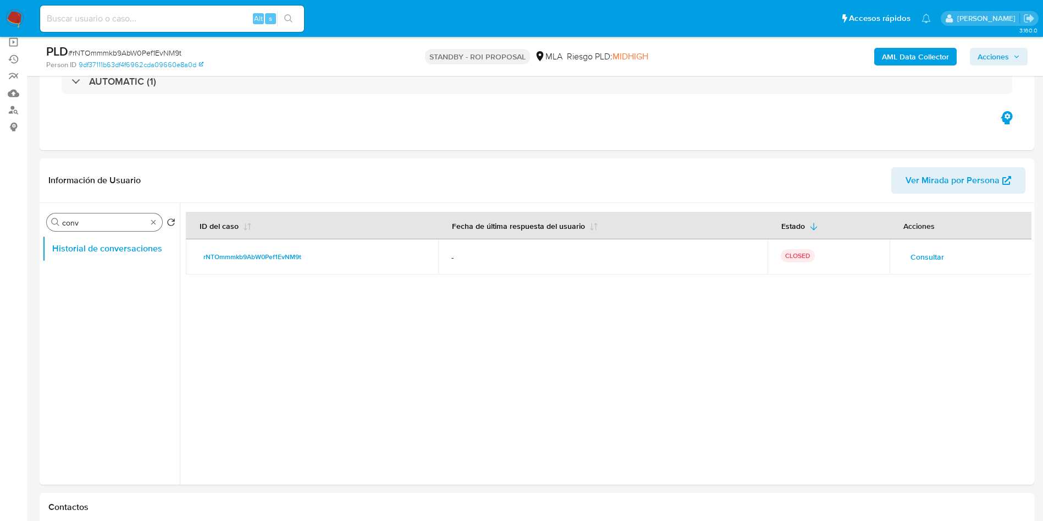
click at [161, 220] on div "Buscar conv" at bounding box center [104, 222] width 115 height 18
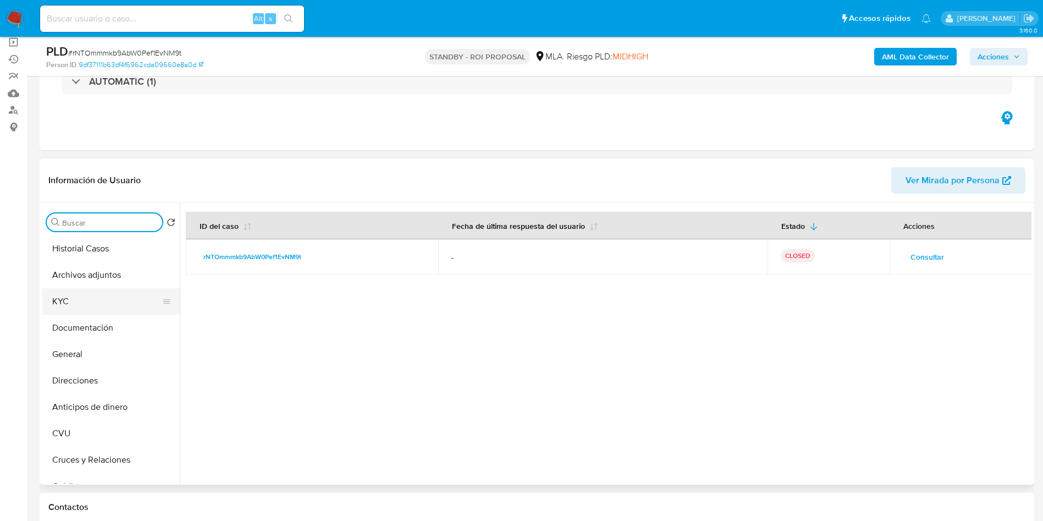
click at [96, 288] on button "KYC" at bounding box center [106, 301] width 129 height 26
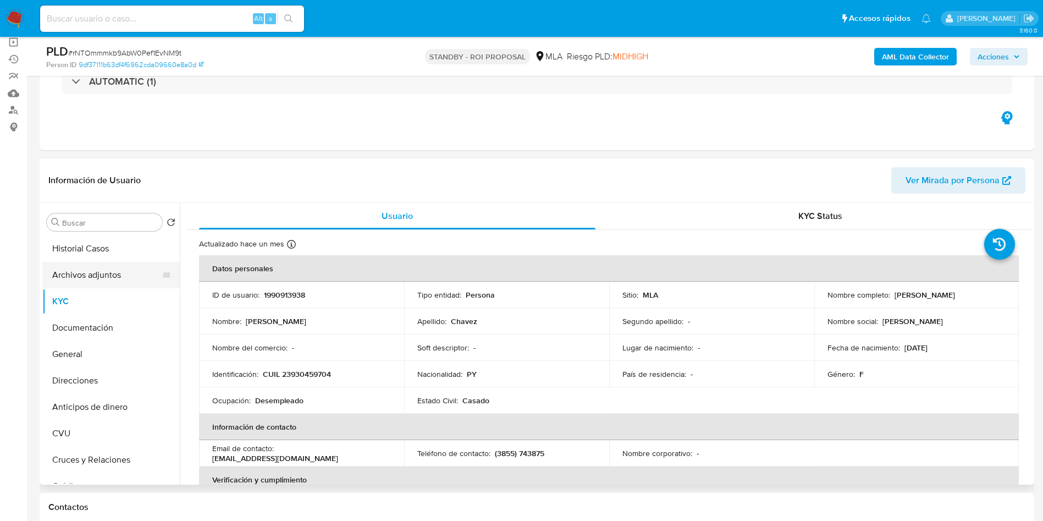
click at [114, 277] on button "Archivos adjuntos" at bounding box center [106, 275] width 129 height 26
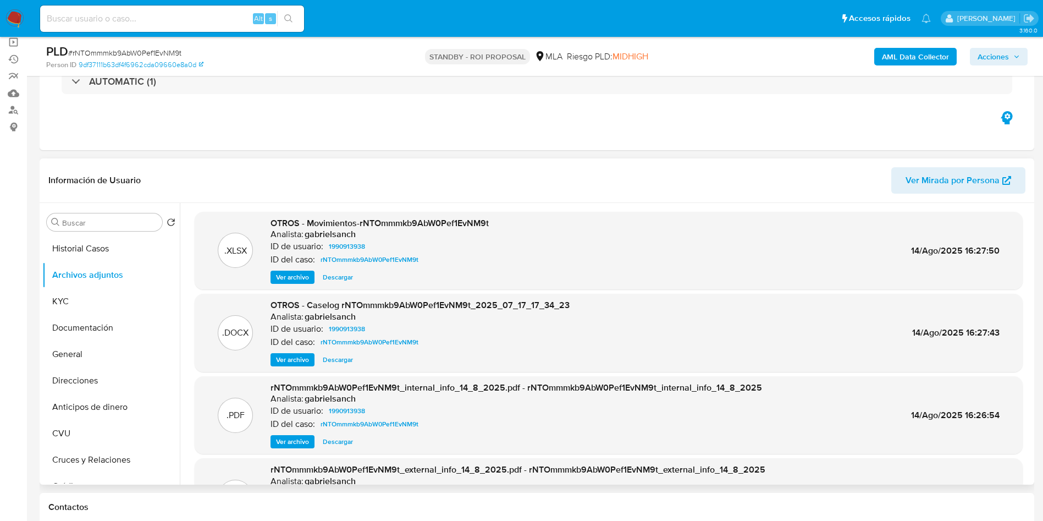
click at [289, 355] on span "Ver archivo" at bounding box center [292, 359] width 33 height 11
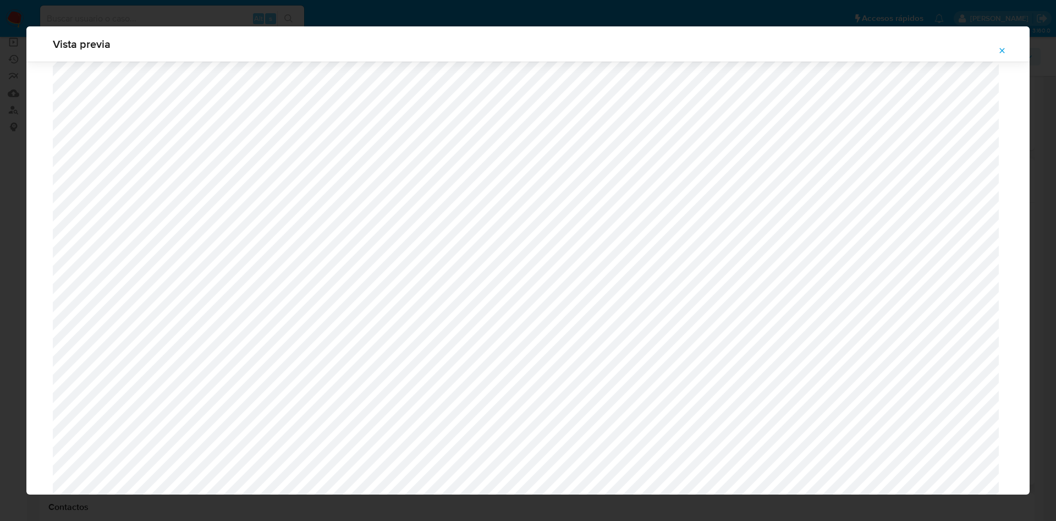
scroll to position [626, 0]
click at [1007, 52] on button "Attachment preview" at bounding box center [1002, 51] width 24 height 18
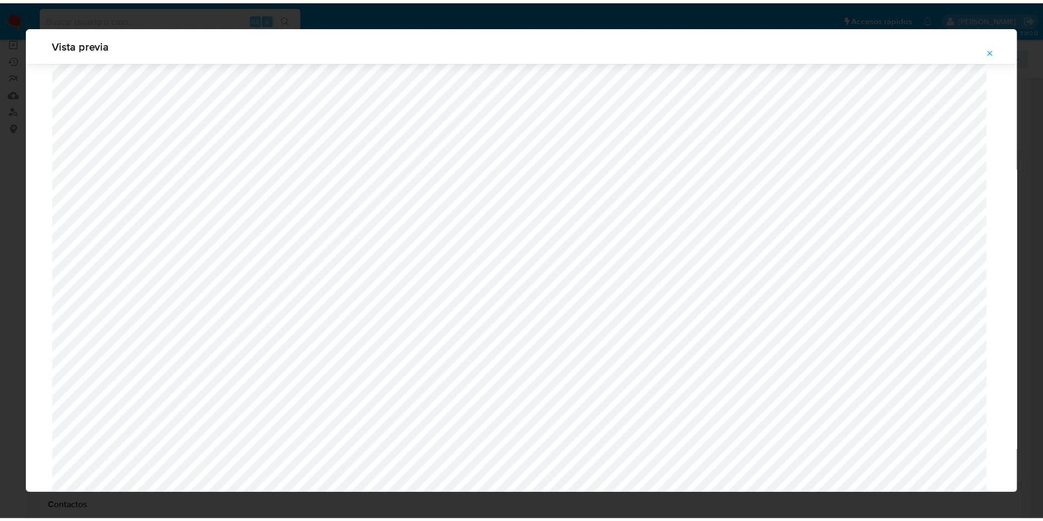
scroll to position [0, 0]
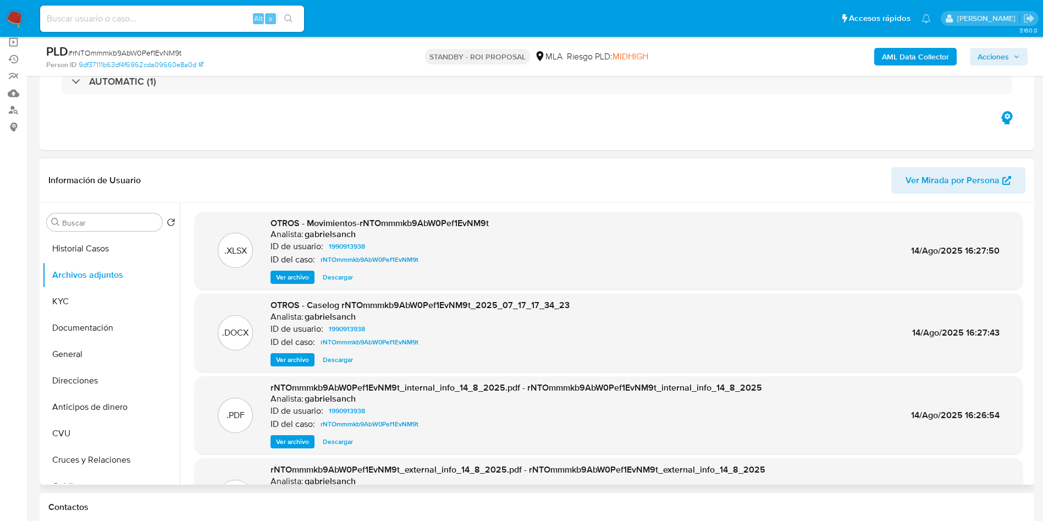
click at [340, 357] on span "Descargar" at bounding box center [338, 359] width 30 height 11
click at [202, 21] on input at bounding box center [172, 19] width 264 height 14
paste input "d7502ODnzX7AbLFIVqW9qXyz"
type input "d7502ODnzX7AbLFIVqW9qXyz"
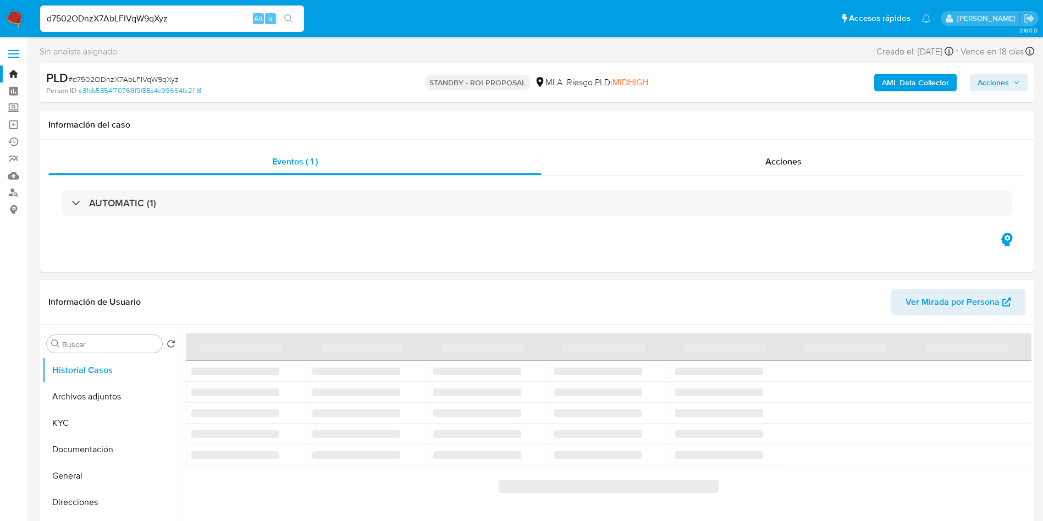
select select "10"
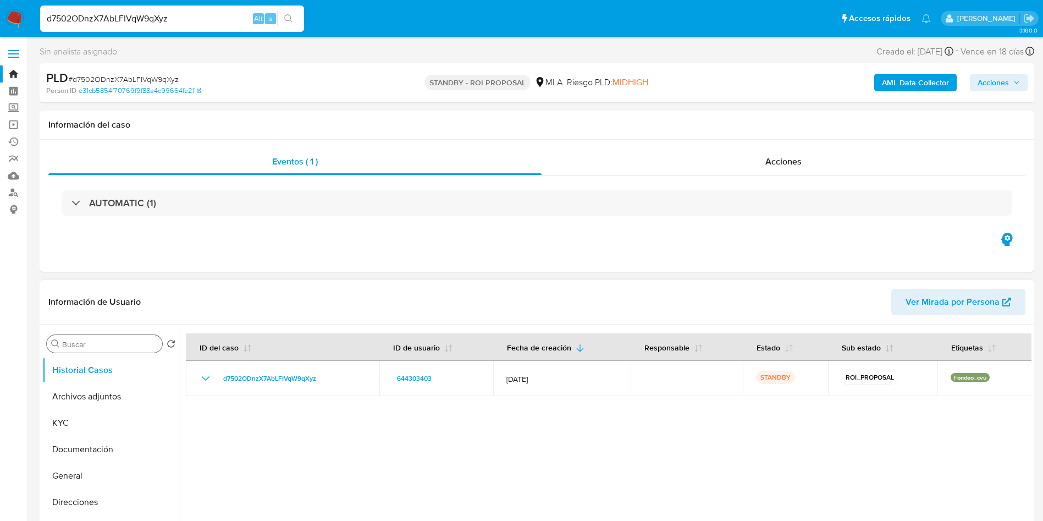
click at [100, 345] on input "Buscar" at bounding box center [110, 344] width 96 height 10
type input "conv"
click at [99, 388] on button "Historial de conversaciones" at bounding box center [106, 396] width 129 height 26
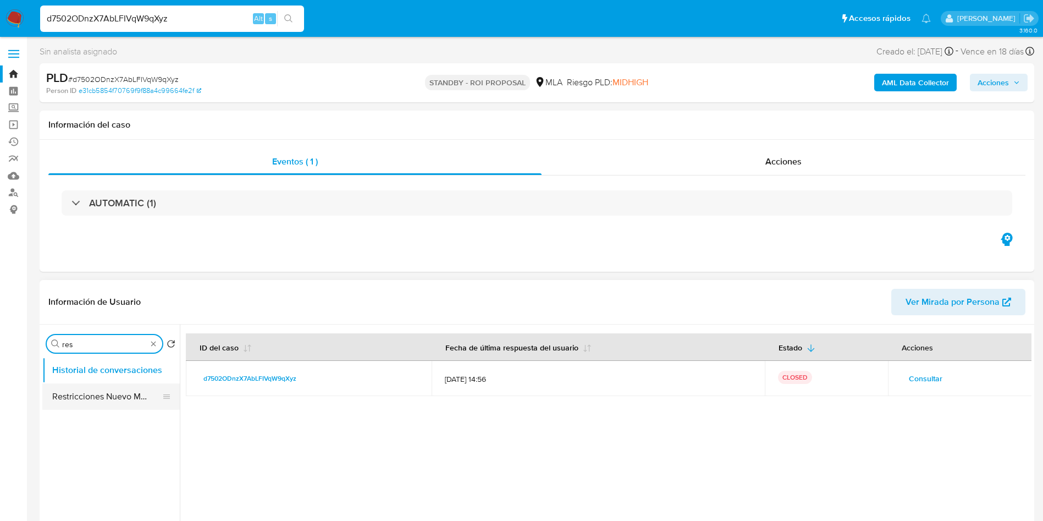
type input "res"
click at [90, 390] on button "Restricciones Nuevo Mundo" at bounding box center [106, 396] width 129 height 26
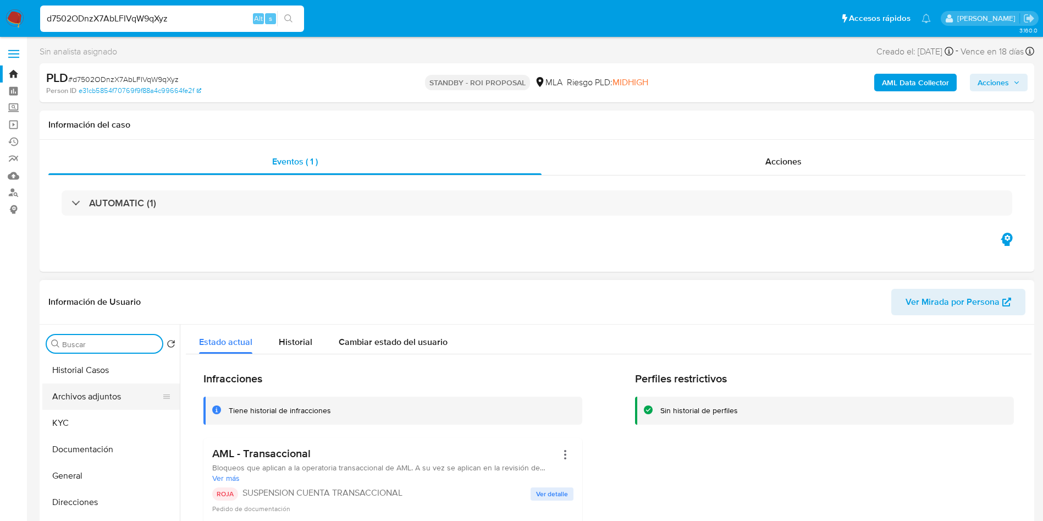
click at [109, 395] on button "Archivos adjuntos" at bounding box center [106, 396] width 129 height 26
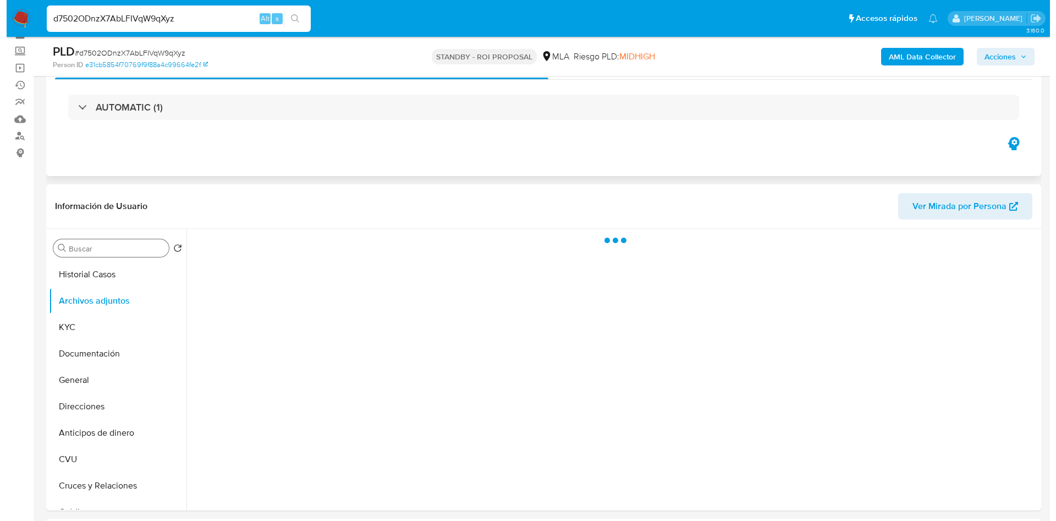
scroll to position [82, 0]
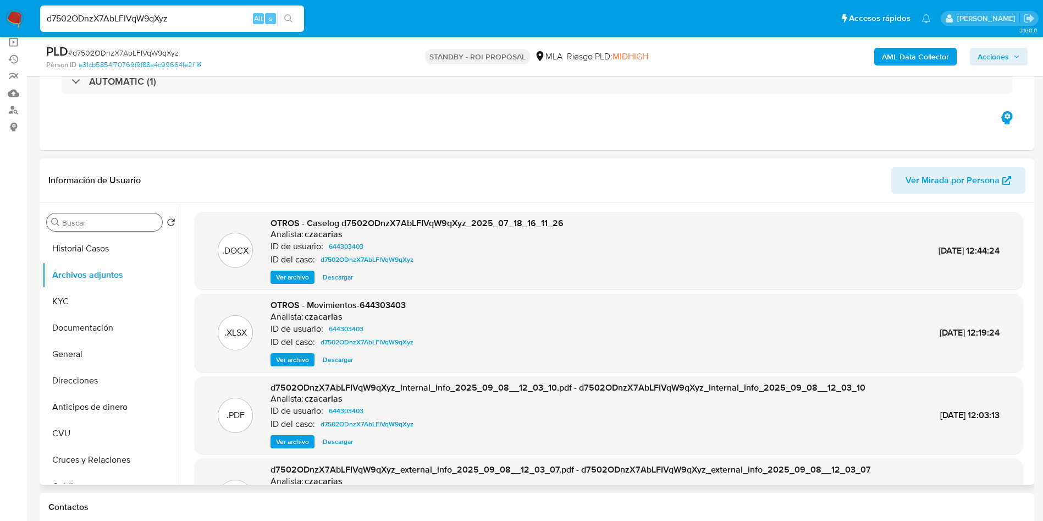
click at [293, 274] on span "Ver archivo" at bounding box center [292, 277] width 33 height 11
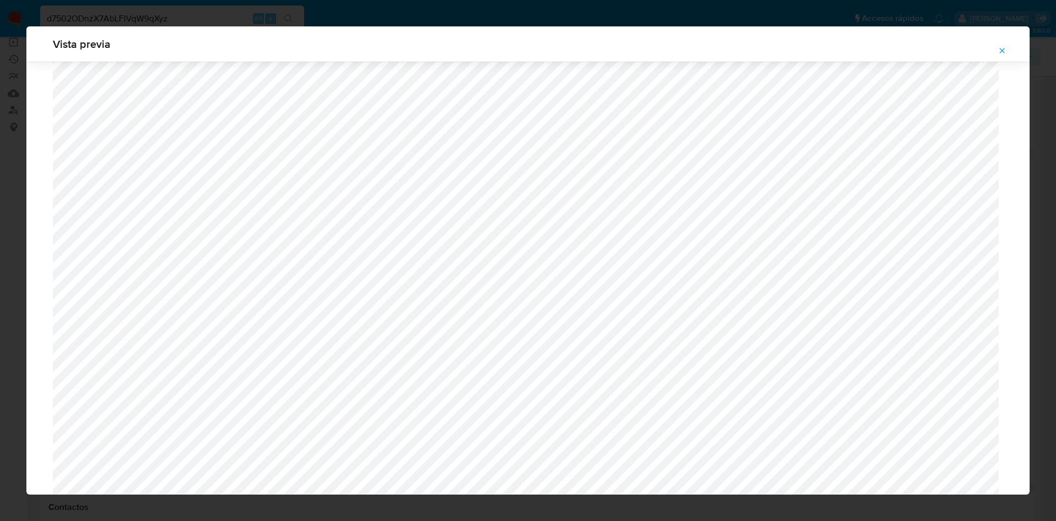
scroll to position [473, 0]
click at [996, 45] on button "Attachment preview" at bounding box center [1002, 51] width 24 height 18
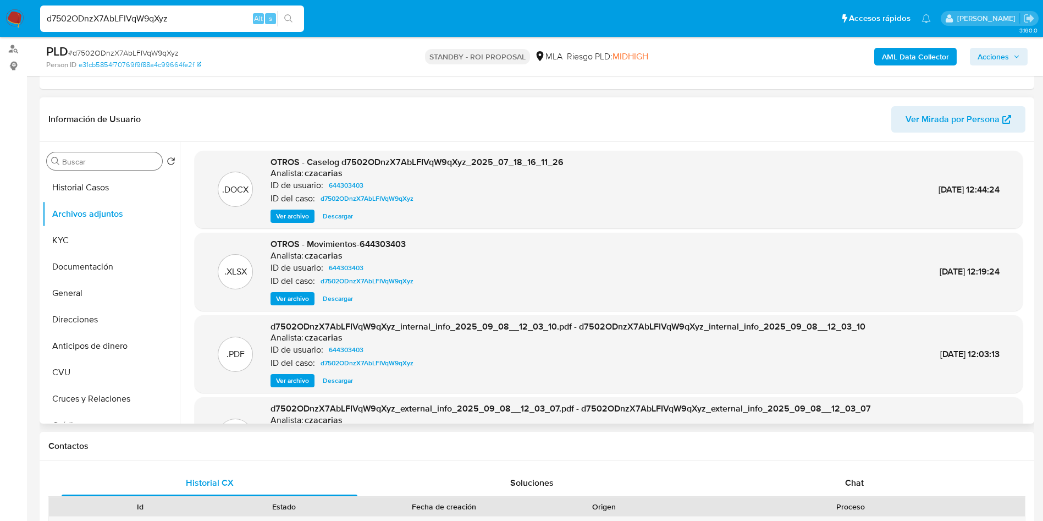
scroll to position [118, 0]
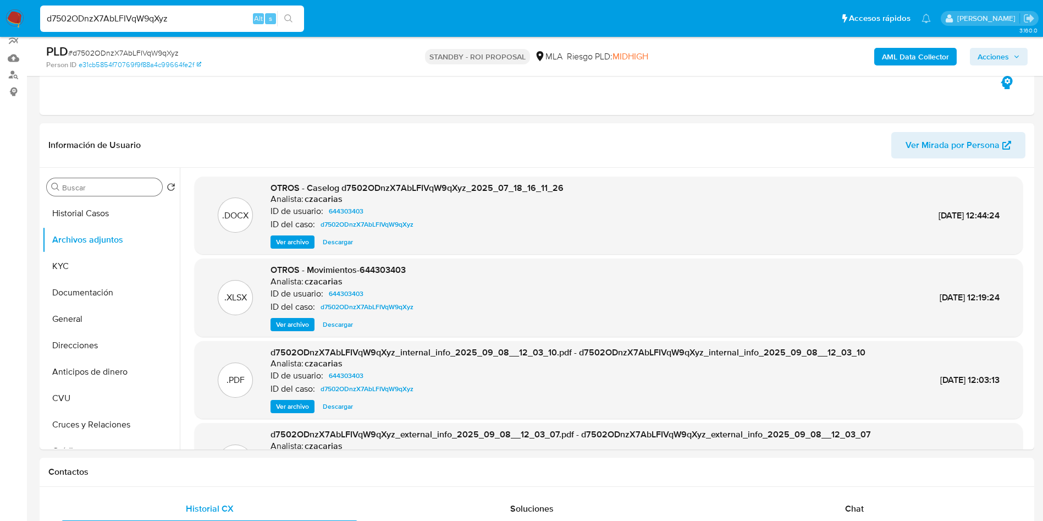
click at [329, 245] on span "Descargar" at bounding box center [338, 241] width 30 height 11
click at [228, 15] on input "d7502ODnzX7AbLFIVqW9qXyz" at bounding box center [172, 19] width 264 height 14
paste input "aPV6DUVaoCExx8VE7yq4kYGL"
type input "aPV6DUVaoCExx8VE7yq4kYGL"
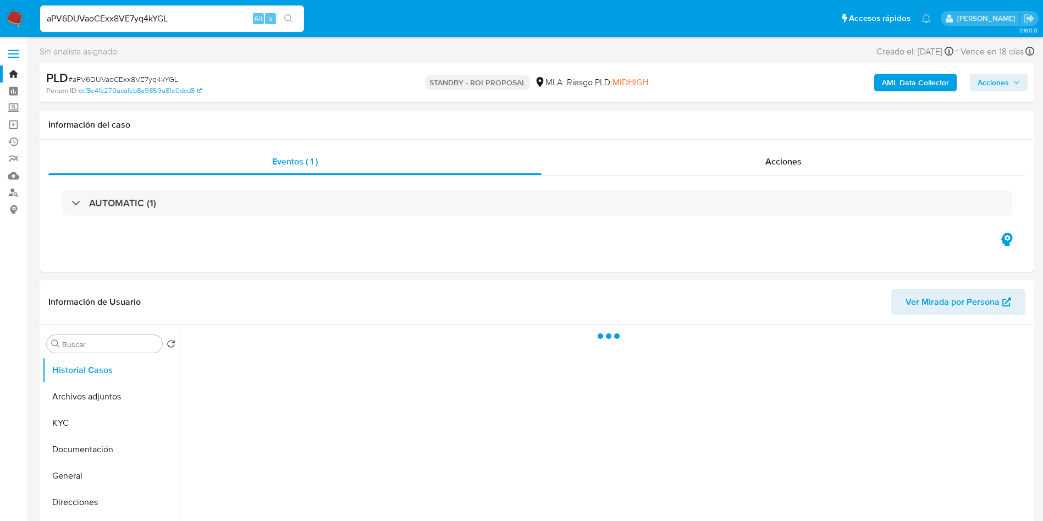
select select "10"
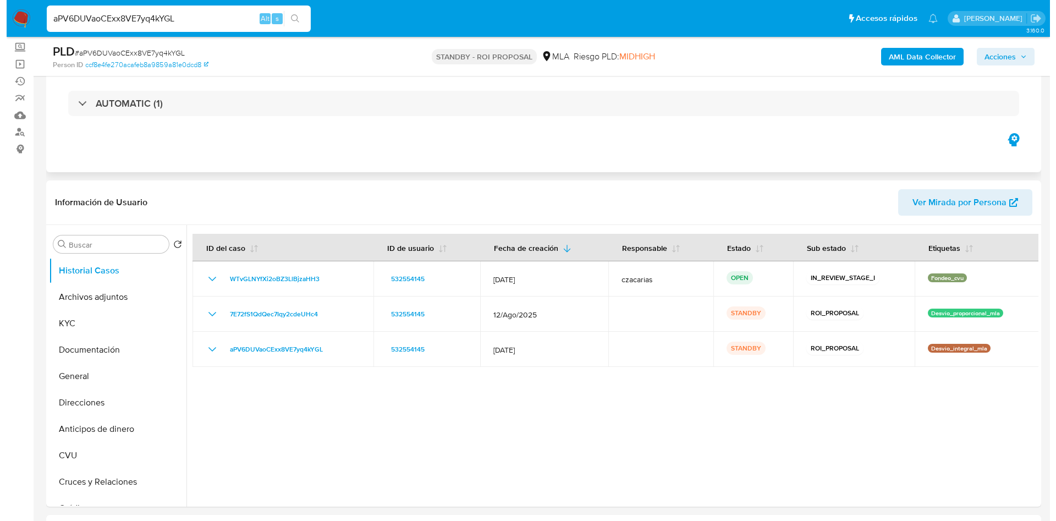
scroll to position [82, 0]
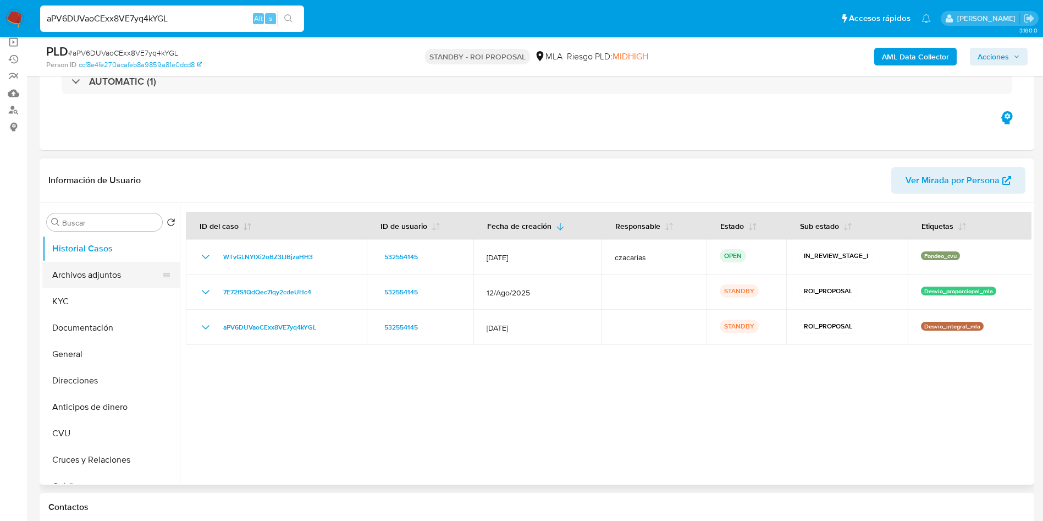
click at [78, 274] on button "Archivos adjuntos" at bounding box center [106, 275] width 129 height 26
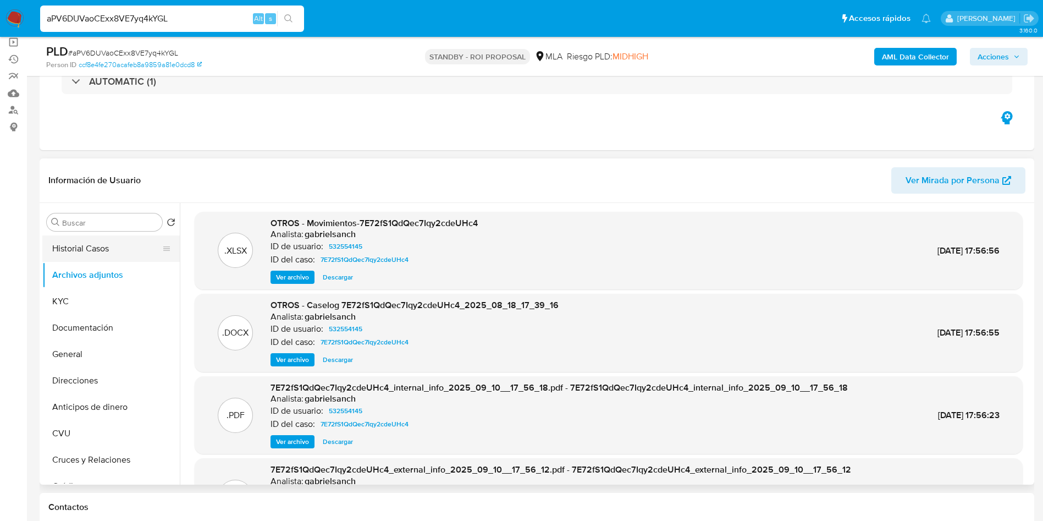
click at [100, 250] on button "Historial Casos" at bounding box center [106, 248] width 129 height 26
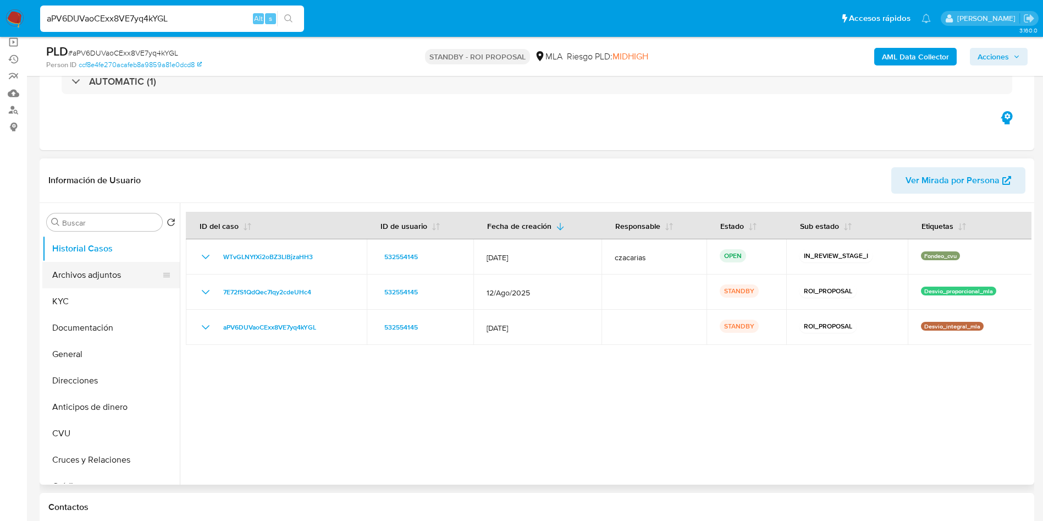
click at [81, 274] on button "Archivos adjuntos" at bounding box center [106, 275] width 129 height 26
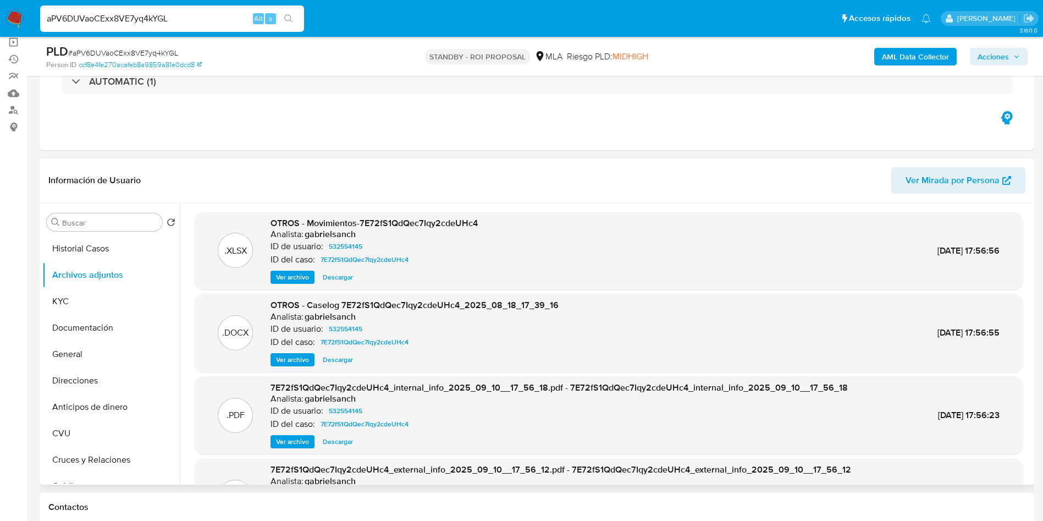
click at [285, 363] on span "Ver archivo" at bounding box center [292, 359] width 33 height 11
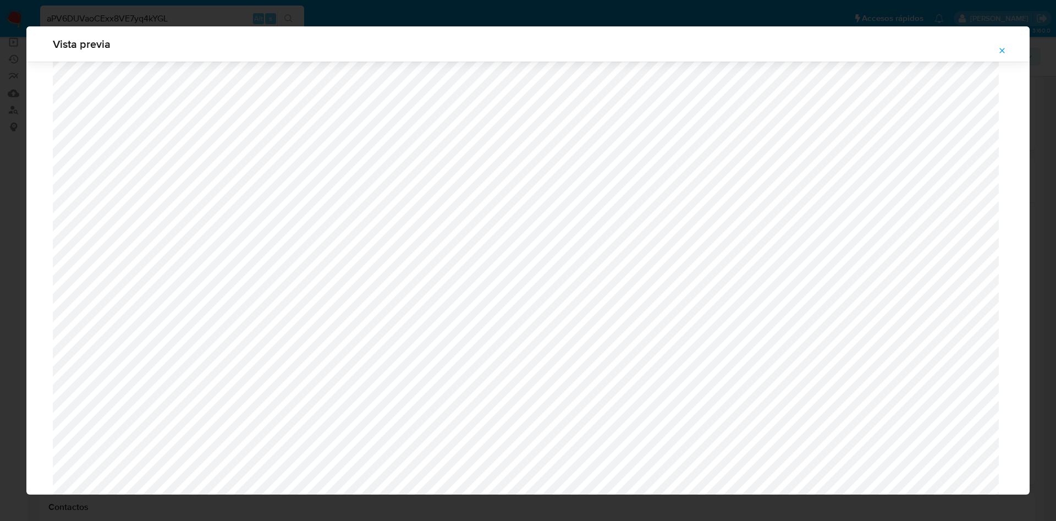
scroll to position [486, 0]
click at [1004, 52] on icon "Attachment preview" at bounding box center [1001, 50] width 9 height 9
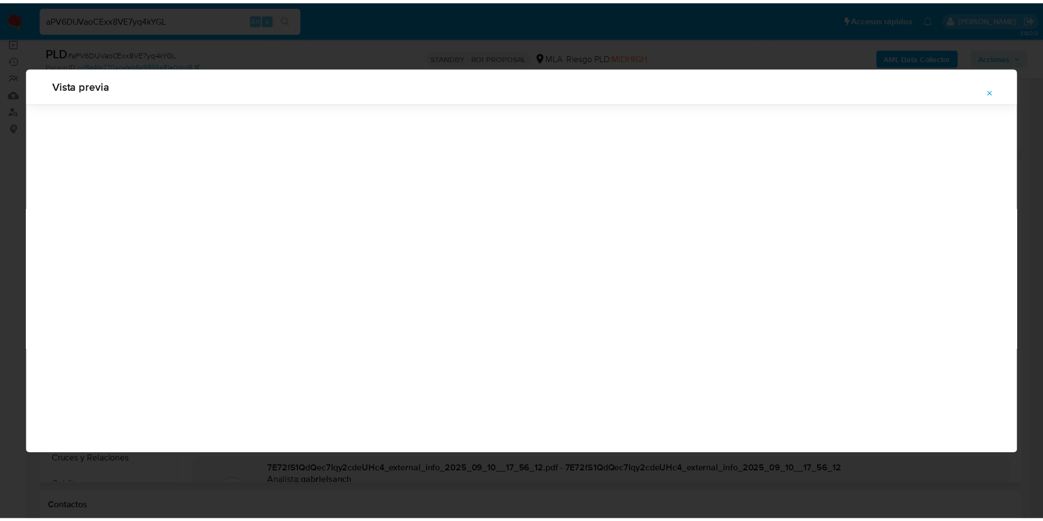
scroll to position [0, 0]
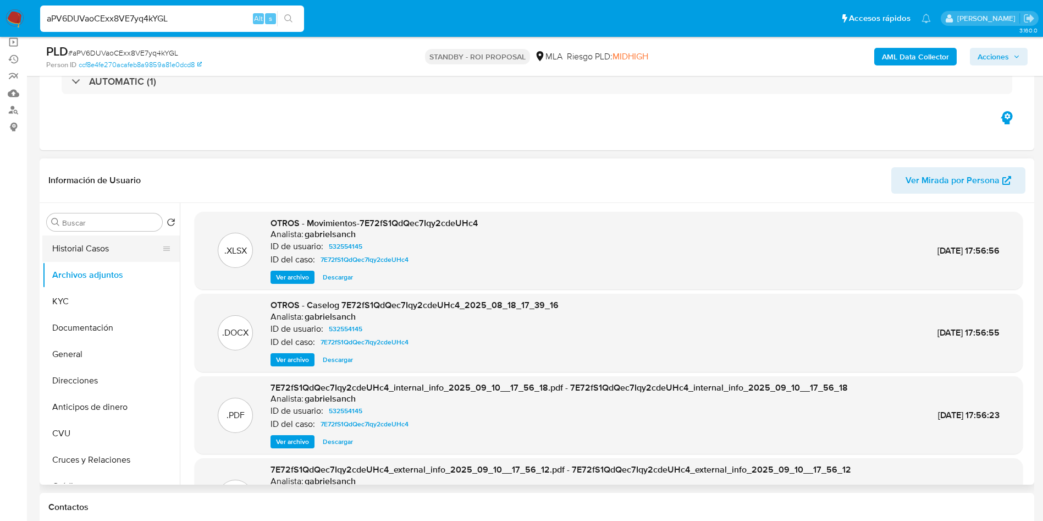
click at [74, 250] on button "Historial Casos" at bounding box center [106, 248] width 129 height 26
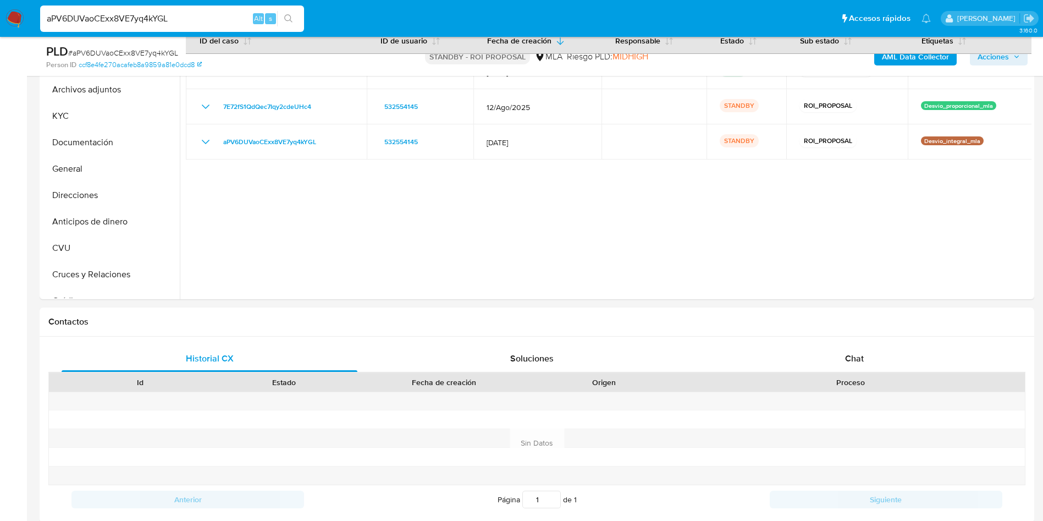
scroll to position [188, 0]
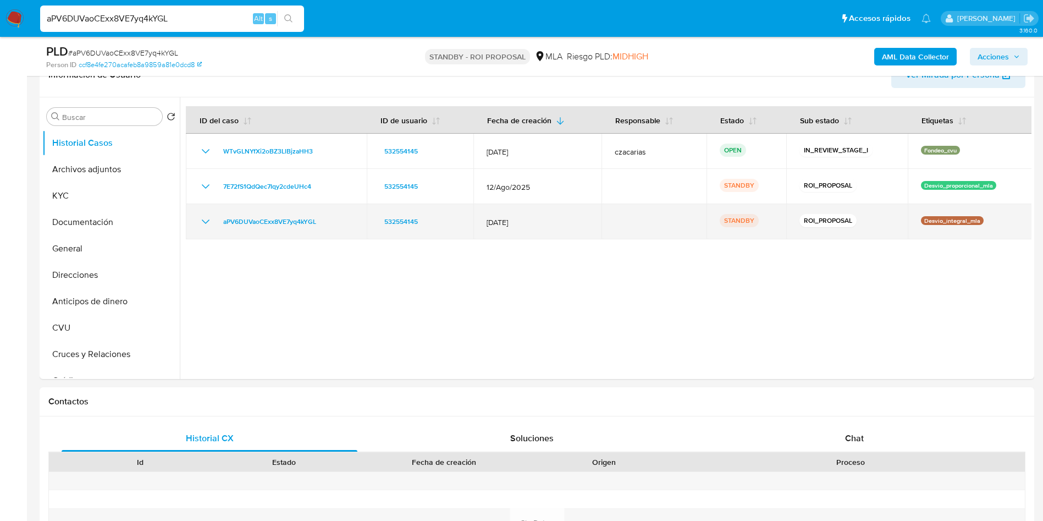
drag, startPoint x: 217, startPoint y: 224, endPoint x: 328, endPoint y: 224, distance: 110.5
click at [328, 224] on div "aPV6DUVaoCExx8VE7yq4kYGL" at bounding box center [276, 221] width 155 height 13
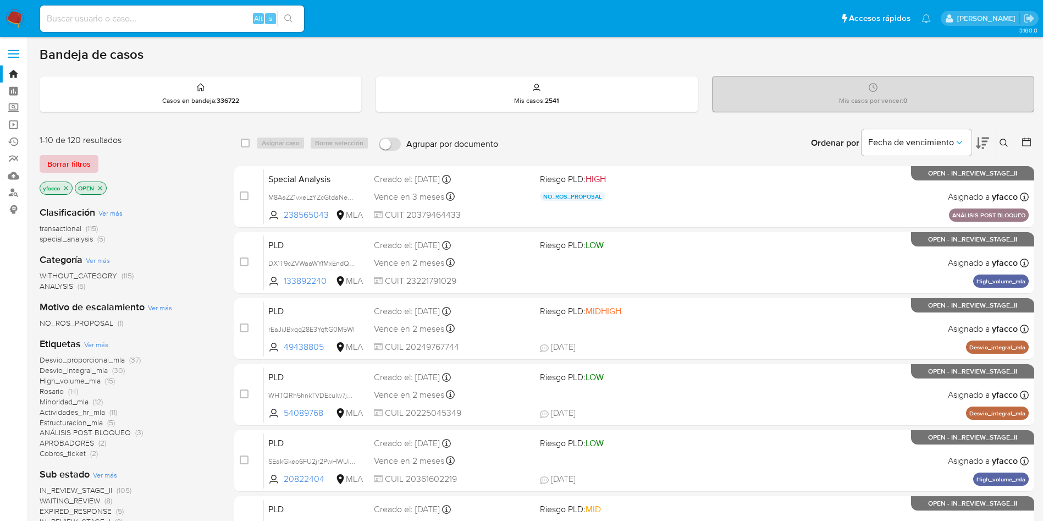
click at [84, 163] on span "Borrar filtros" at bounding box center [68, 163] width 43 height 15
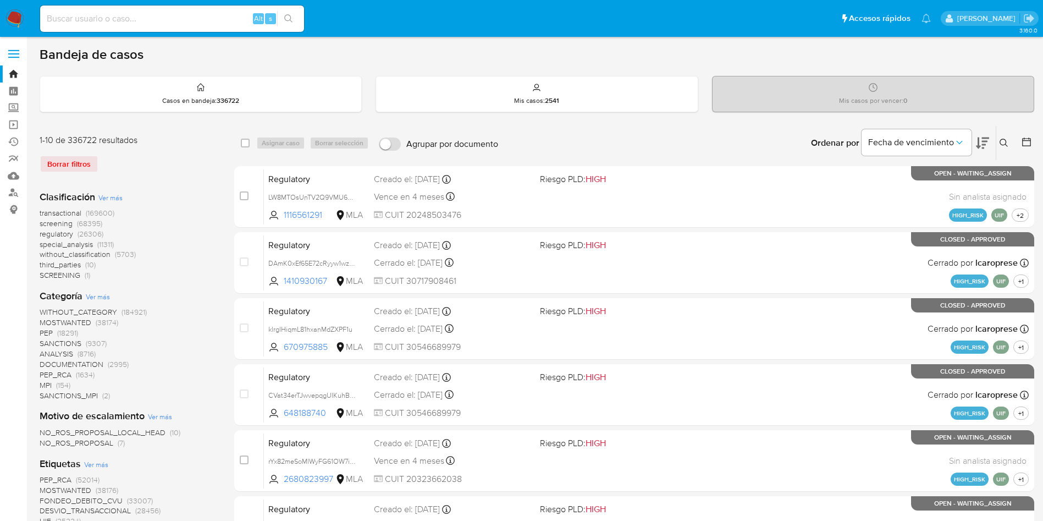
click at [997, 139] on button at bounding box center [1005, 142] width 18 height 13
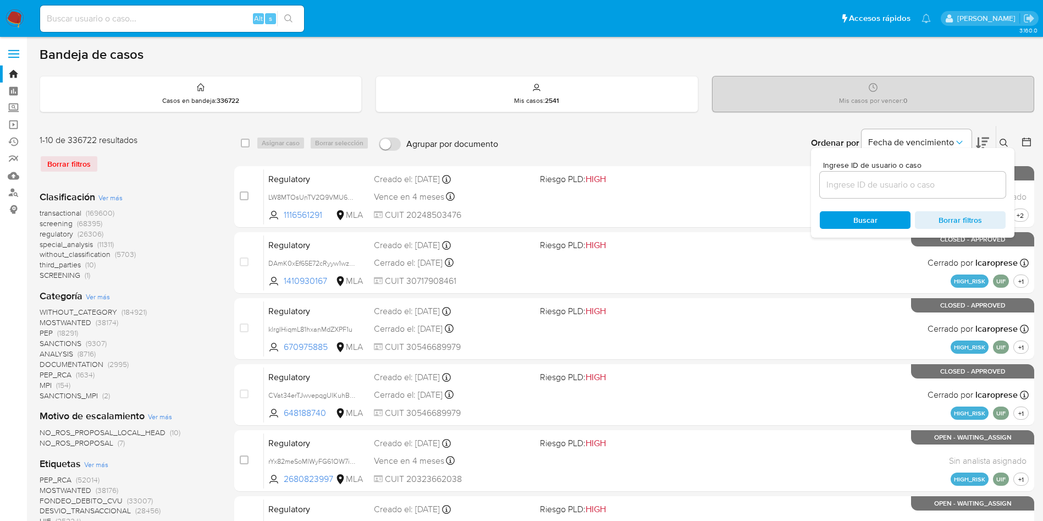
drag, startPoint x: 966, startPoint y: 167, endPoint x: 966, endPoint y: 174, distance: 7.7
click at [966, 167] on span "Ingrese ID de usuario o caso" at bounding box center [916, 165] width 186 height 8
click at [966, 178] on input at bounding box center [913, 185] width 186 height 14
click at [964, 177] on div at bounding box center [913, 185] width 186 height 26
click at [964, 181] on input at bounding box center [913, 185] width 186 height 14
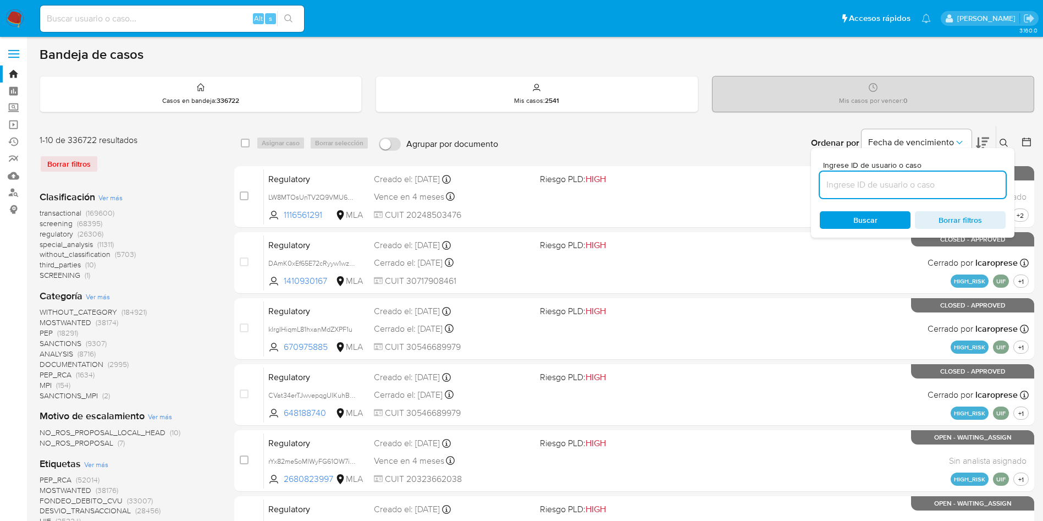
paste input "aPV6DUVaoCExx8VE7yq4kYGL"
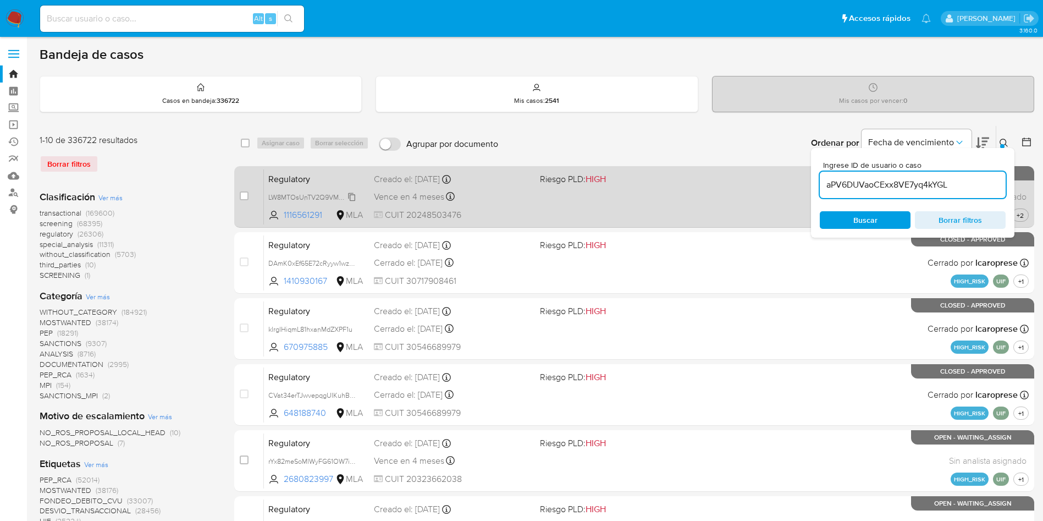
type input "aPV6DUVaoCExx8VE7yq4kYGL"
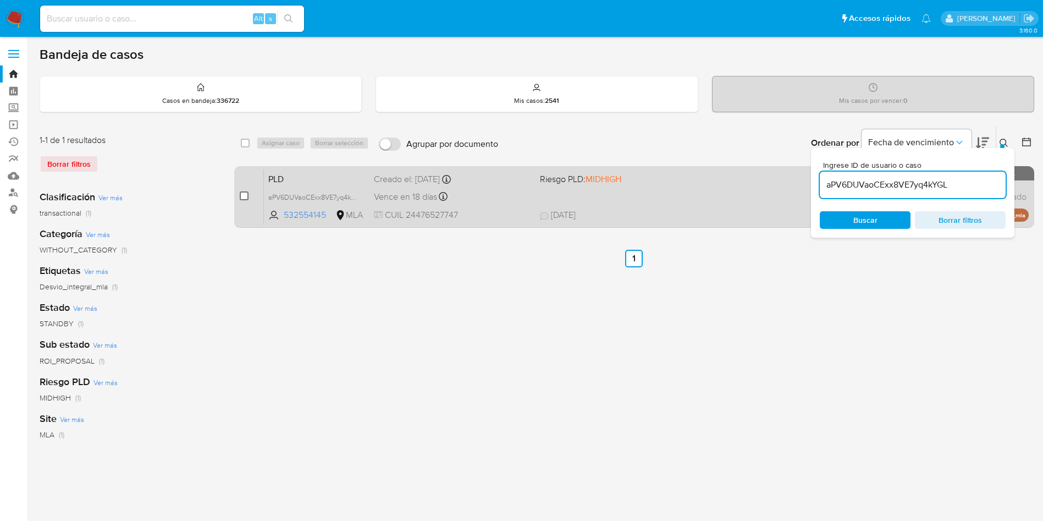
click at [241, 196] on input "checkbox" at bounding box center [244, 195] width 9 height 9
checkbox input "true"
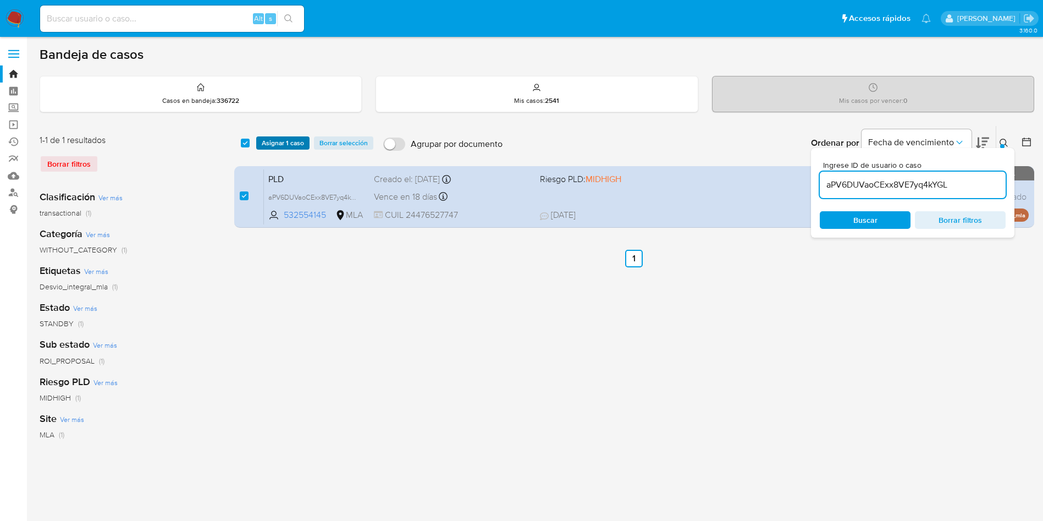
click at [273, 146] on span "Asignar 1 caso" at bounding box center [283, 142] width 42 height 11
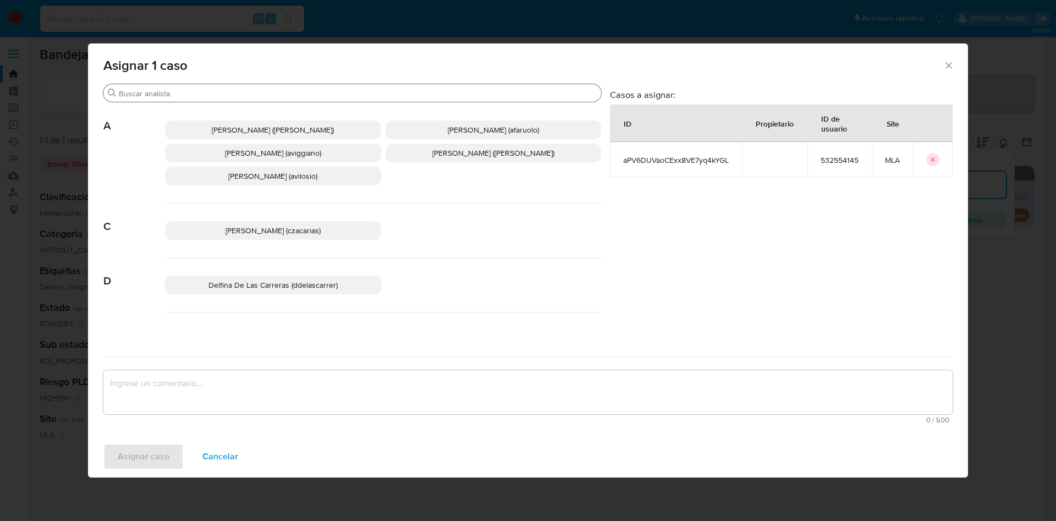
click at [194, 93] on input "Buscar" at bounding box center [358, 94] width 478 height 10
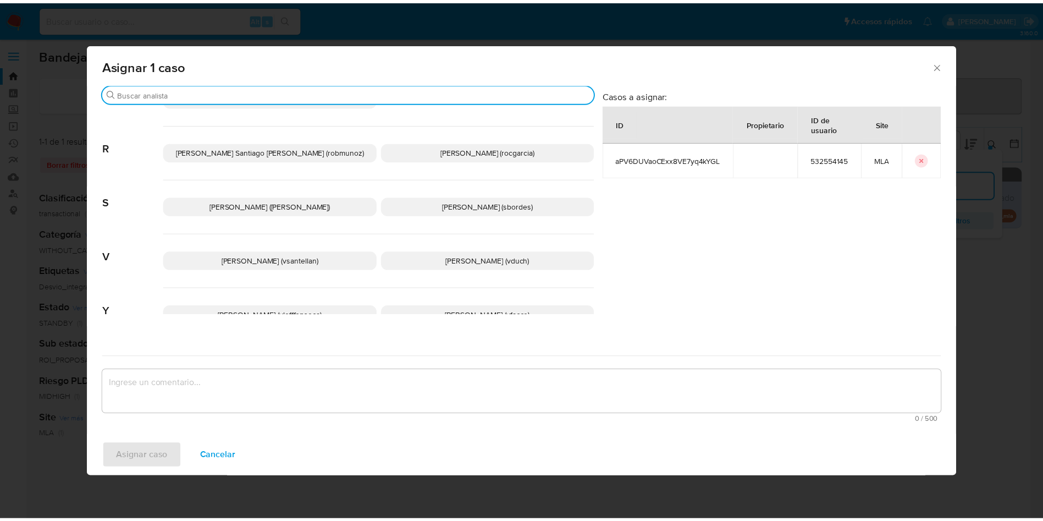
scroll to position [960, 0]
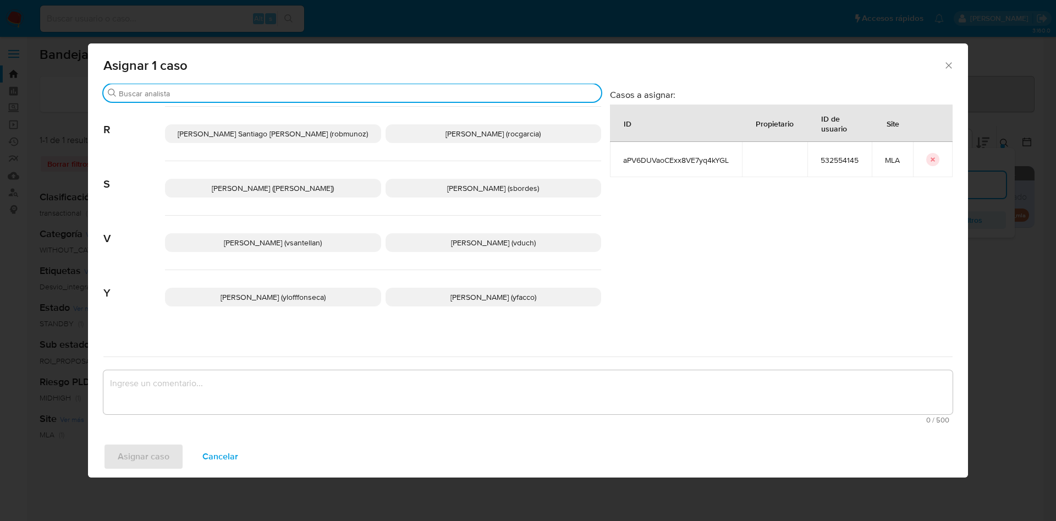
click at [412, 288] on p "Yesica Paola Facco (yfacco)" at bounding box center [493, 297] width 216 height 19
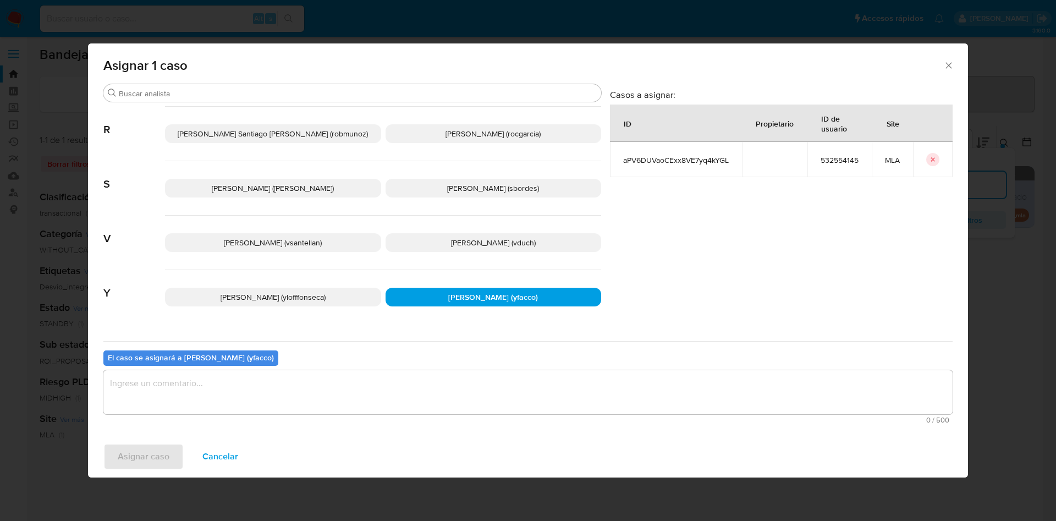
click at [251, 404] on textarea "assign-modal" at bounding box center [527, 392] width 849 height 44
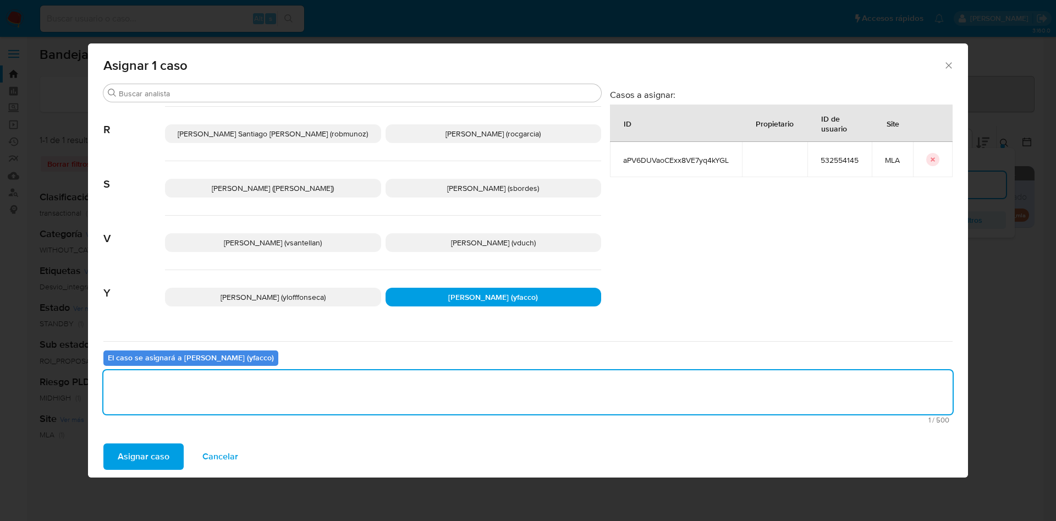
click at [137, 449] on span "Asignar caso" at bounding box center [144, 456] width 52 height 24
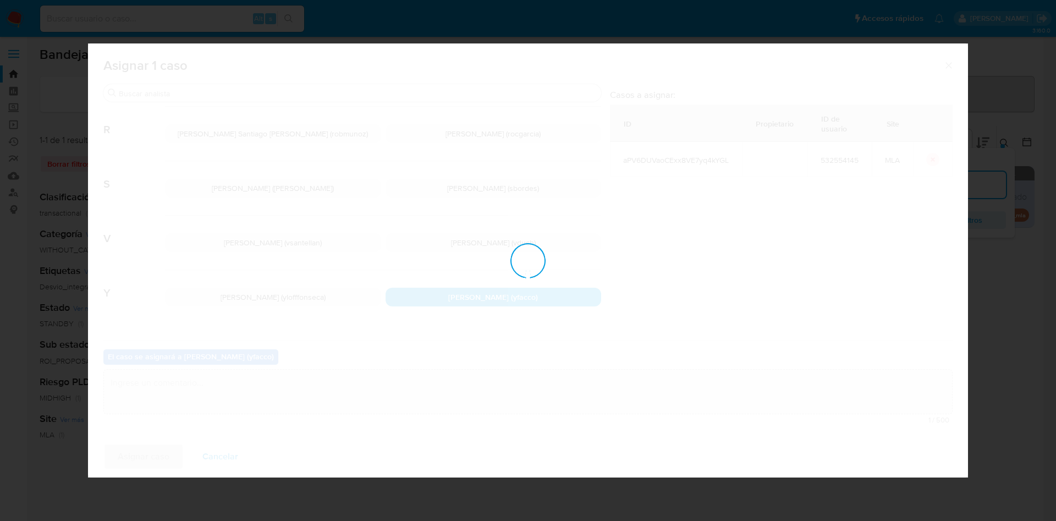
checkbox input "false"
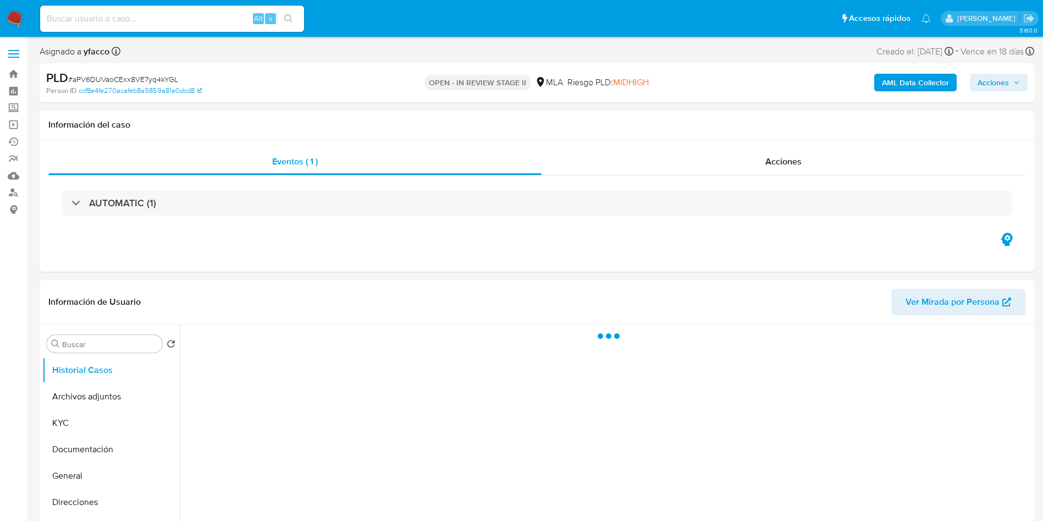
select select "10"
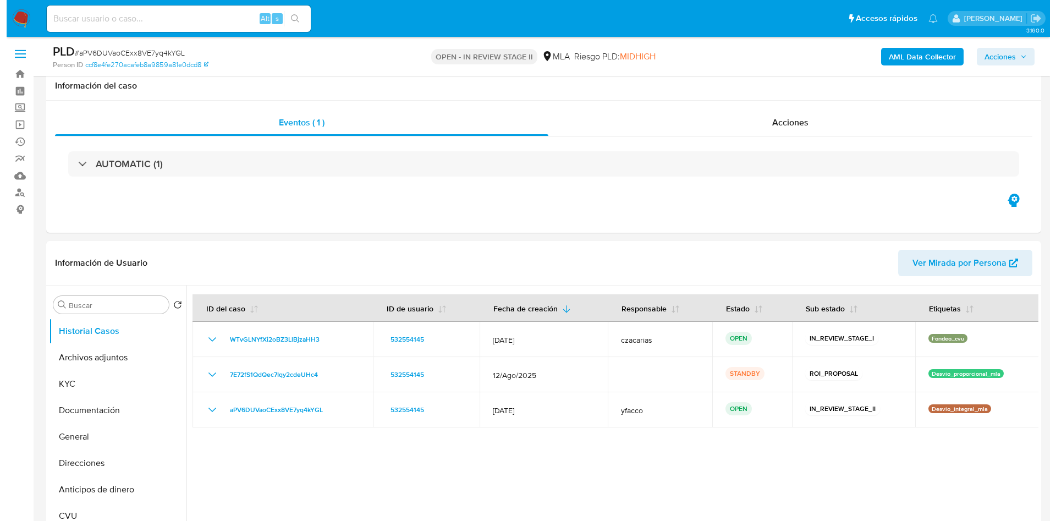
scroll to position [165, 0]
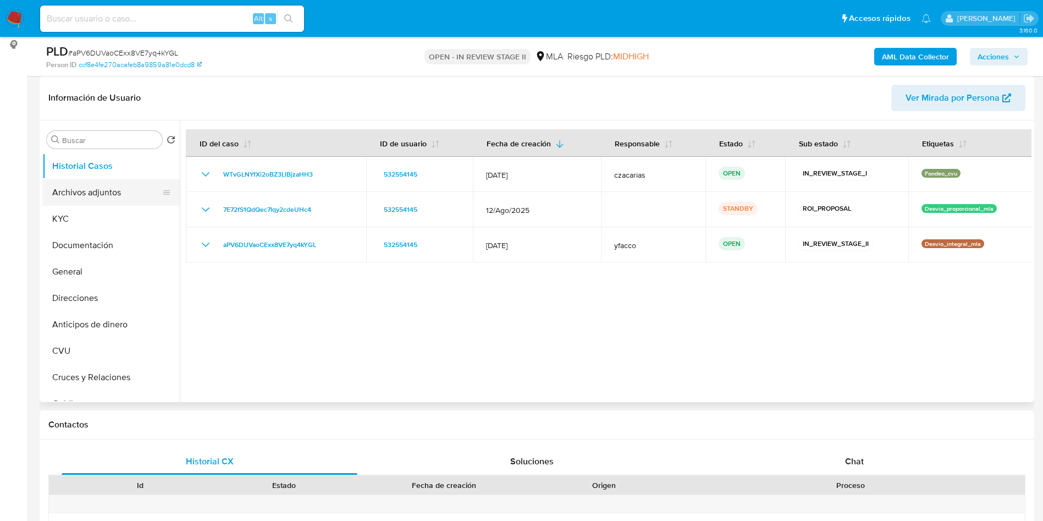
click at [96, 197] on button "Archivos adjuntos" at bounding box center [106, 192] width 129 height 26
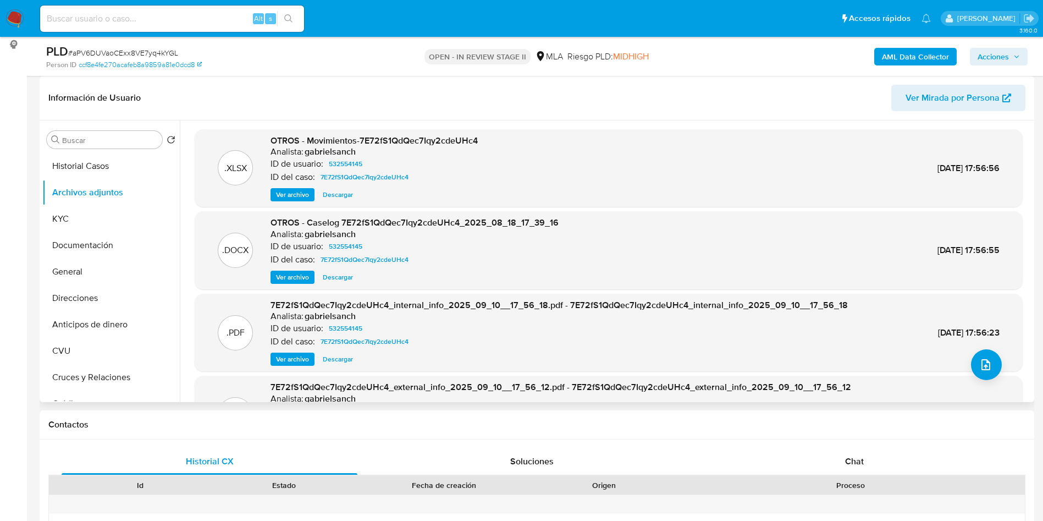
click at [335, 274] on span "Descargar" at bounding box center [338, 277] width 30 height 11
click at [987, 361] on icon "upload-file" at bounding box center [985, 364] width 13 height 13
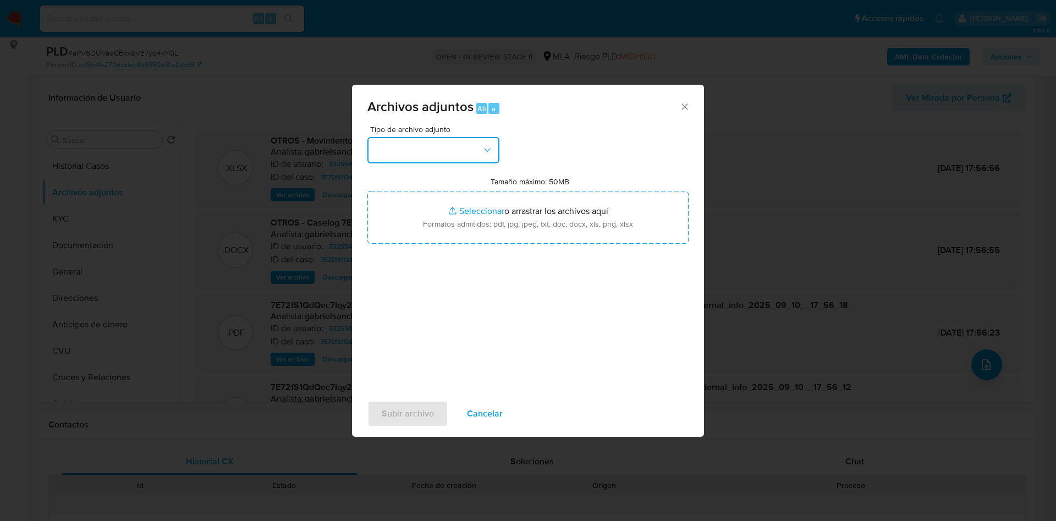
click at [466, 148] on button "button" at bounding box center [433, 150] width 132 height 26
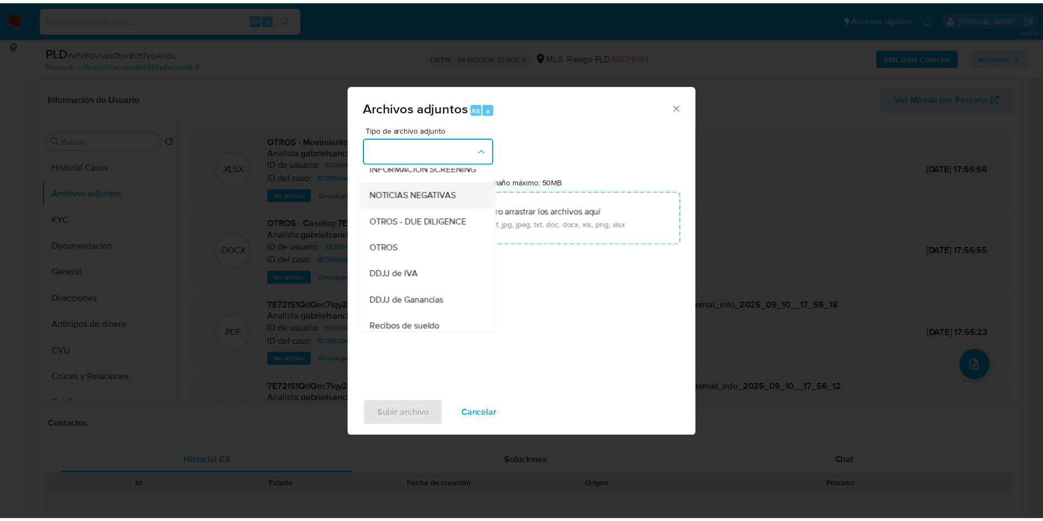
scroll to position [167, 0]
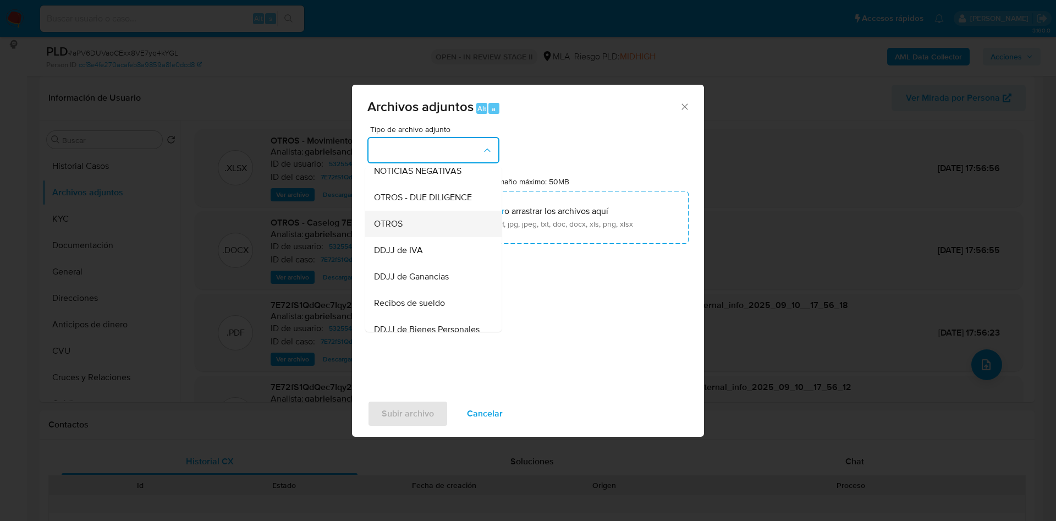
click at [395, 229] on span "OTROS" at bounding box center [388, 223] width 29 height 11
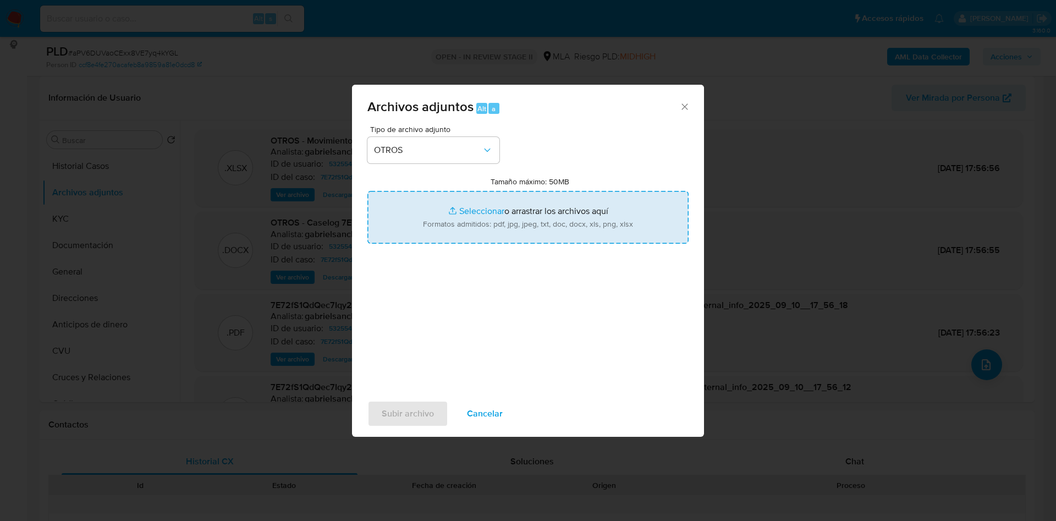
click at [469, 212] on input "Tamaño máximo: 50MB Seleccionar archivos" at bounding box center [527, 217] width 321 height 53
type input "C:\fakepath\Caselog 7E72fS1QdQec7Iqy2cdeUHc4_2025_08_18_17_39_16 v2.docx"
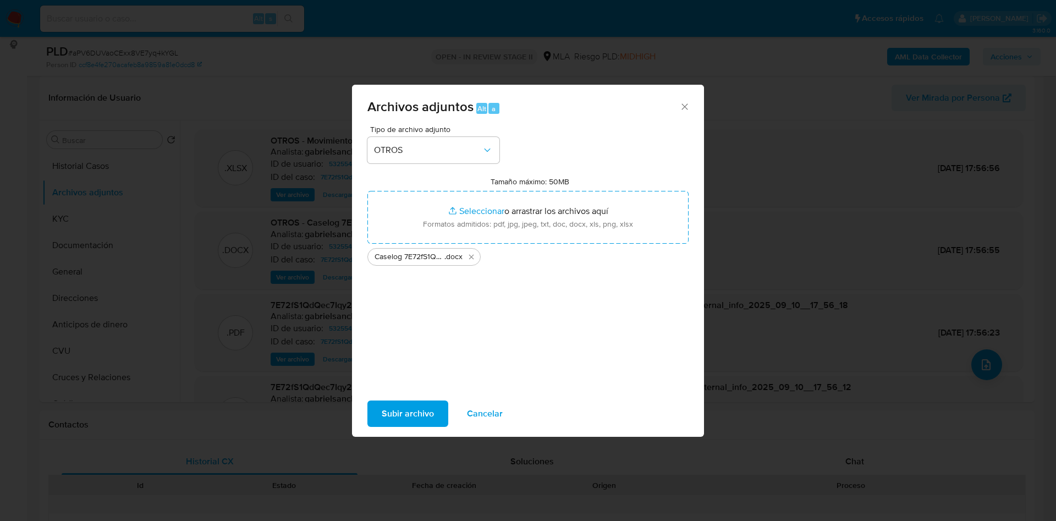
click at [409, 407] on span "Subir archivo" at bounding box center [408, 413] width 52 height 24
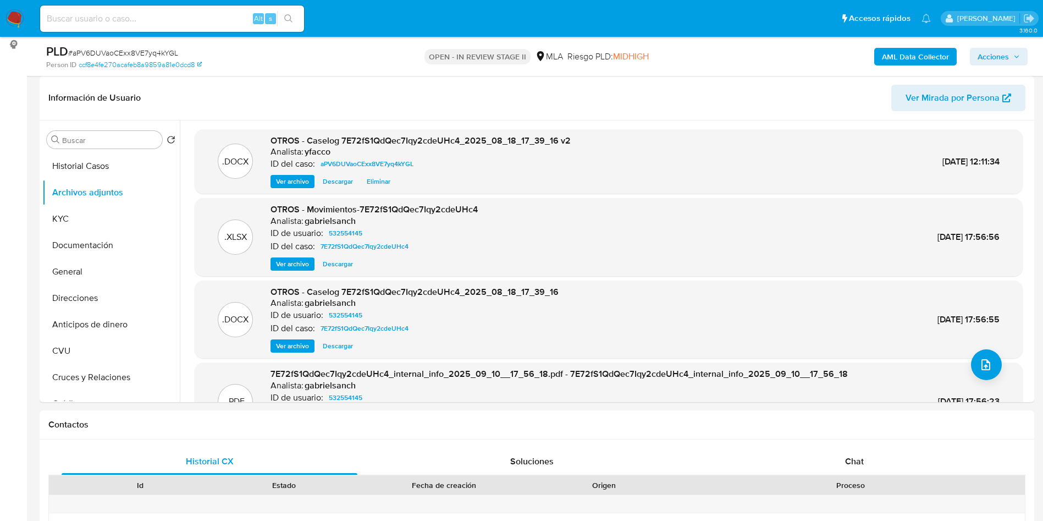
click at [990, 60] on span "Acciones" at bounding box center [993, 57] width 31 height 18
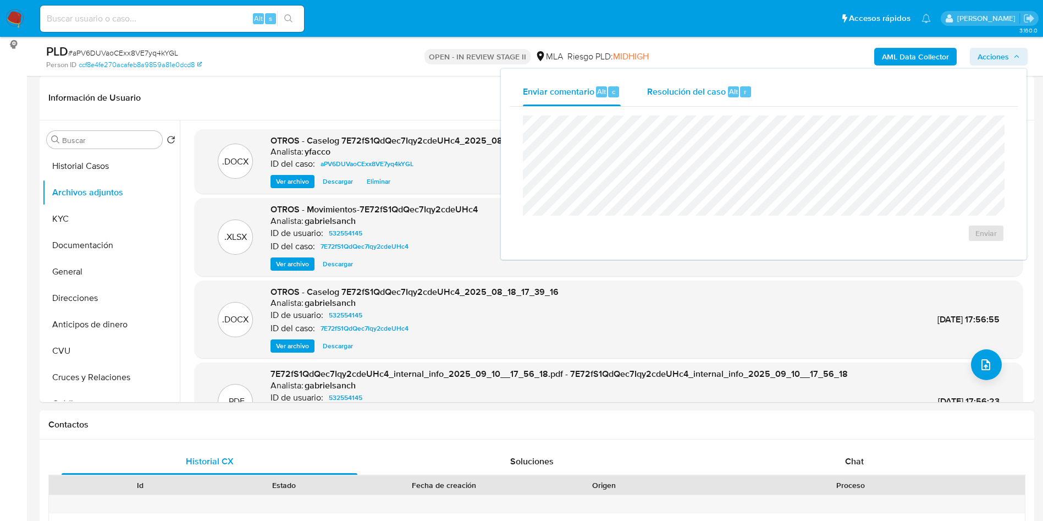
click at [744, 89] on span "r" at bounding box center [745, 91] width 3 height 10
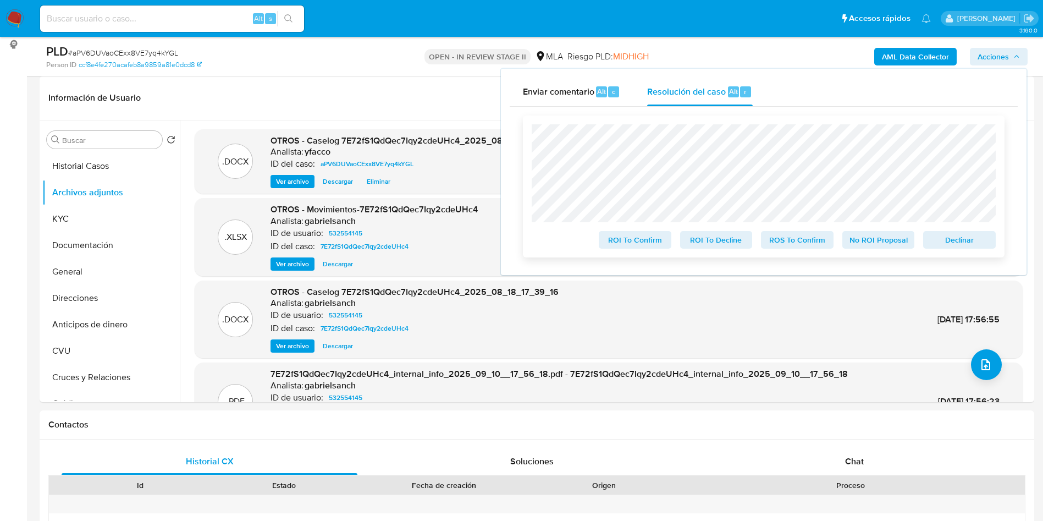
click at [785, 238] on span "ROS To Confirm" at bounding box center [797, 239] width 57 height 15
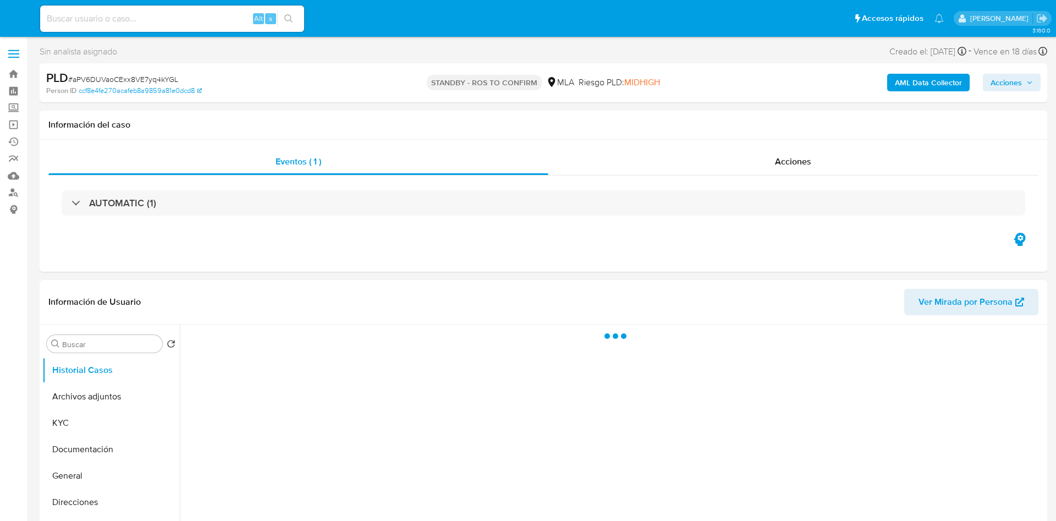
select select "10"
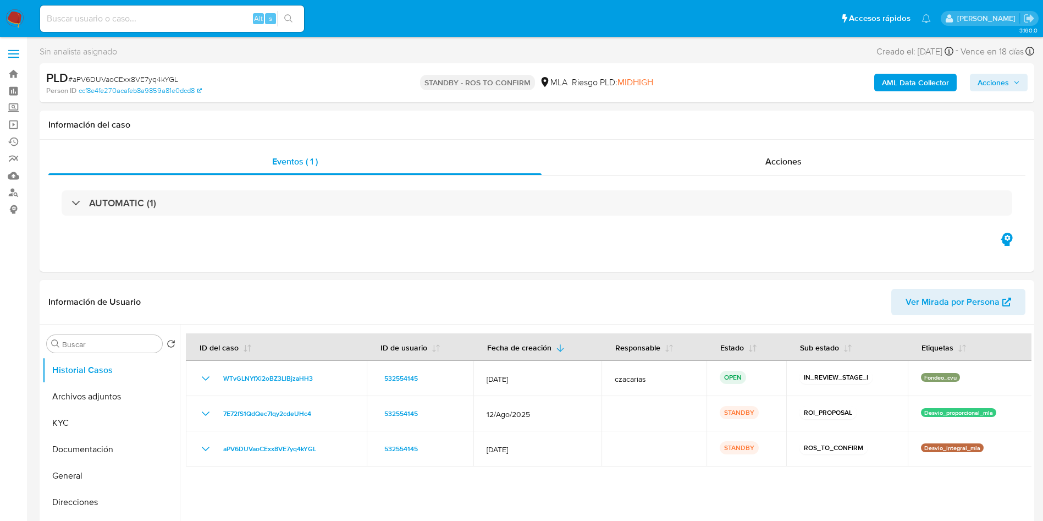
click at [227, 16] on input at bounding box center [172, 19] width 264 height 14
paste input "2soYlLQLAWI4ifp6o3eT8uiS"
type input "2soYlLQLAWI4ifp6o3eT8uiS"
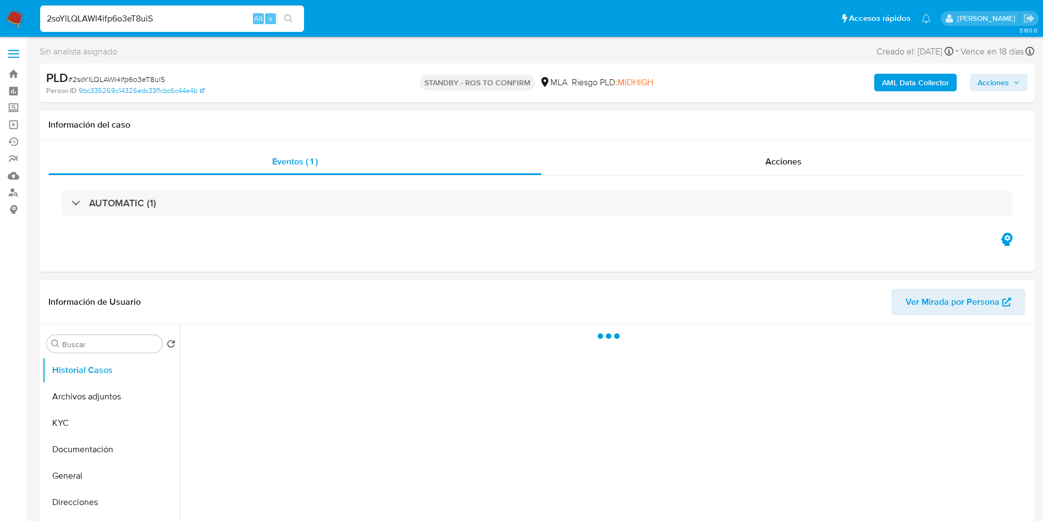
select select "10"
